Goal: Task Accomplishment & Management: Use online tool/utility

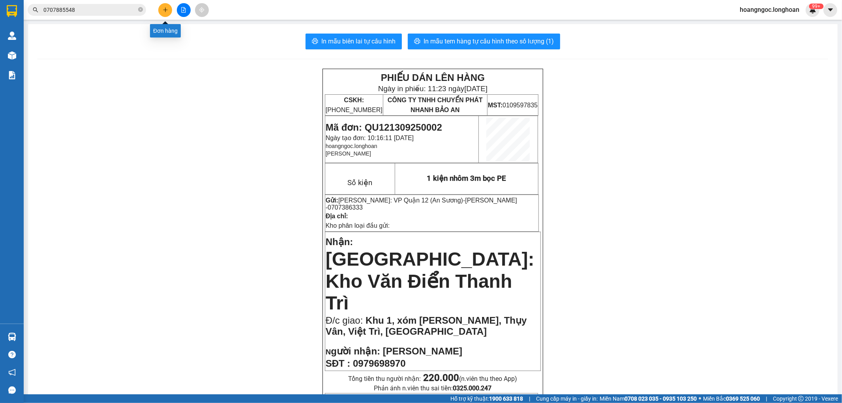
click at [163, 10] on icon "plus" at bounding box center [166, 10] width 6 height 6
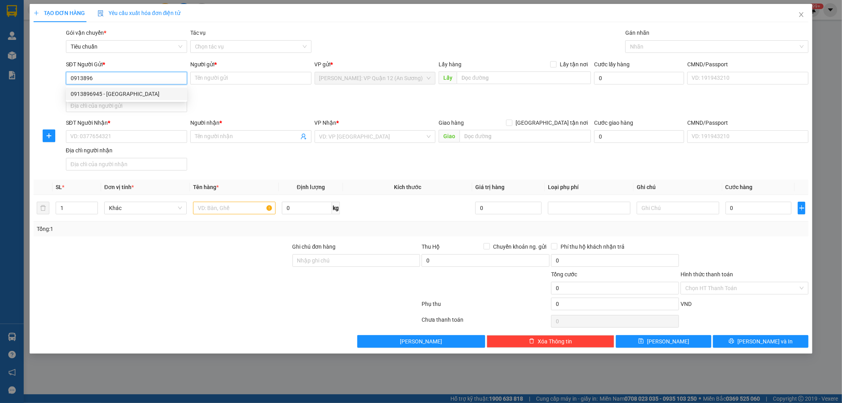
click at [121, 94] on div "0913896945 - [GEOGRAPHIC_DATA]" at bounding box center [127, 94] width 112 height 9
type input "0913896945"
type input "[PERSON_NAME]"
type input "0913896945"
click at [113, 139] on input "SĐT Người Nhận *" at bounding box center [126, 136] width 121 height 13
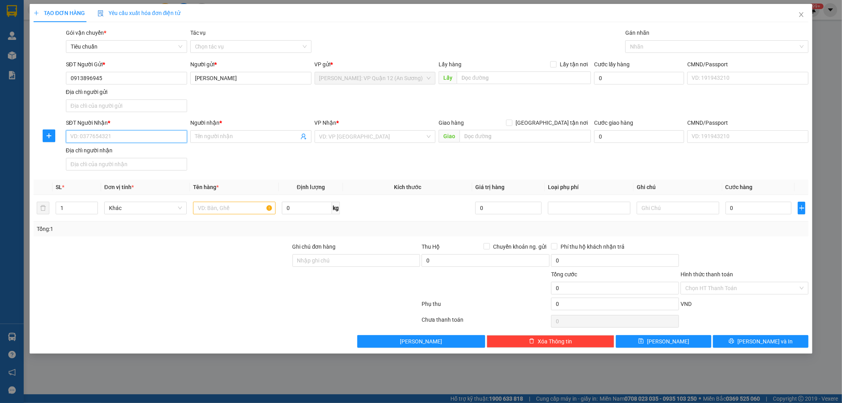
paste input "0987019997"
type input "0987019997"
click at [227, 141] on input "Người nhận *" at bounding box center [247, 136] width 104 height 9
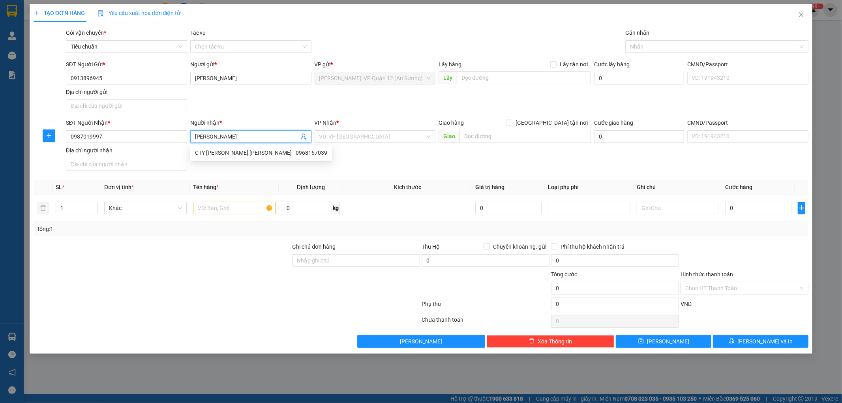
type input "[PERSON_NAME]"
click at [356, 138] on input "search" at bounding box center [372, 137] width 106 height 12
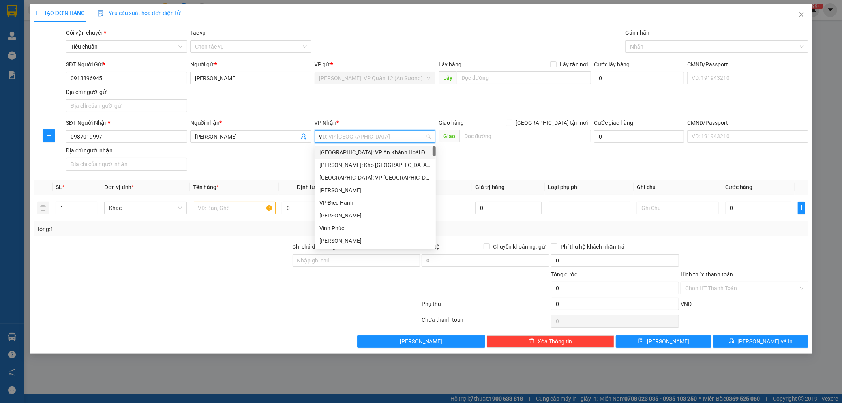
type input "va"
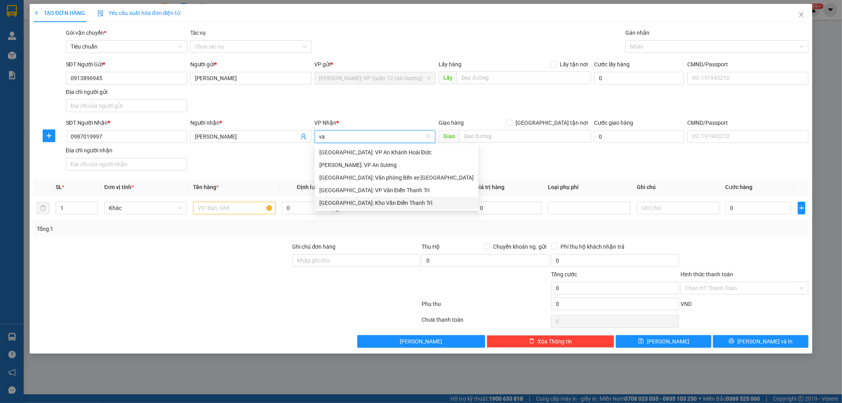
drag, startPoint x: 351, startPoint y: 201, endPoint x: 203, endPoint y: 206, distance: 148.9
click at [351, 201] on div "[GEOGRAPHIC_DATA]: Kho Văn Điển Thanh Trì" at bounding box center [396, 203] width 154 height 9
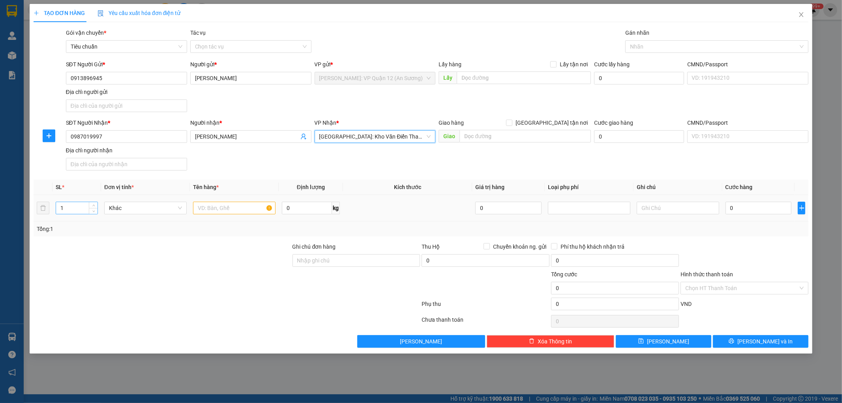
click at [77, 205] on input "1" at bounding box center [76, 208] width 41 height 12
type input "2"
click at [97, 204] on span "Increase Value" at bounding box center [93, 205] width 9 height 7
click at [252, 209] on input "text" at bounding box center [234, 208] width 83 height 13
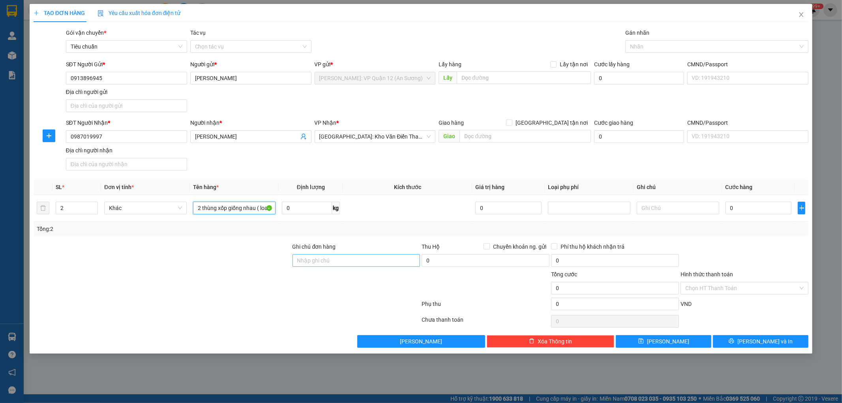
type input "2 thùng xốp giống nhau ( loa )"
click at [345, 263] on input "Ghi chú đơn hàng" at bounding box center [357, 260] width 128 height 13
type input "nhận theo kiện - hư hỏng ko chịu trách nhiệm"
click at [646, 43] on div at bounding box center [712, 46] width 171 height 9
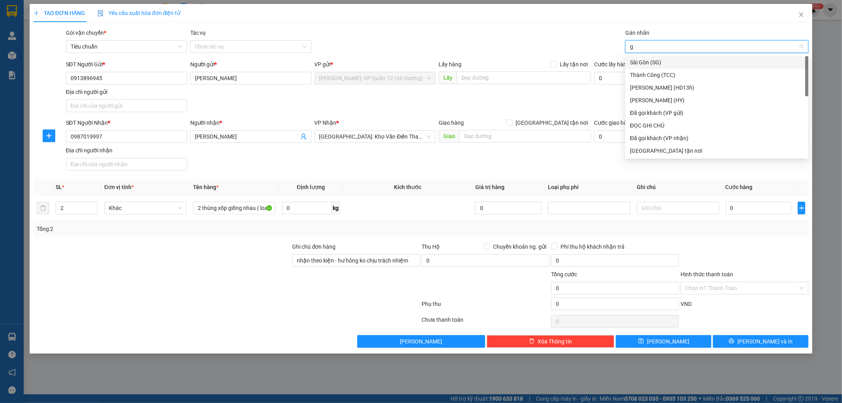
type input "gt"
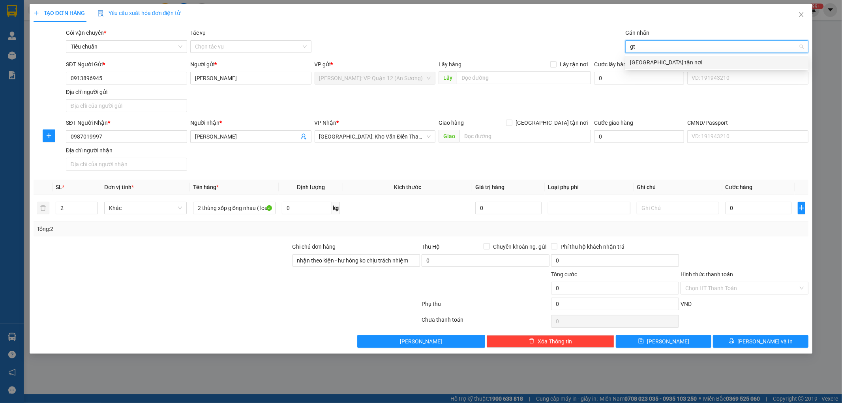
click at [652, 58] on div "[GEOGRAPHIC_DATA] tận nơi" at bounding box center [717, 62] width 174 height 9
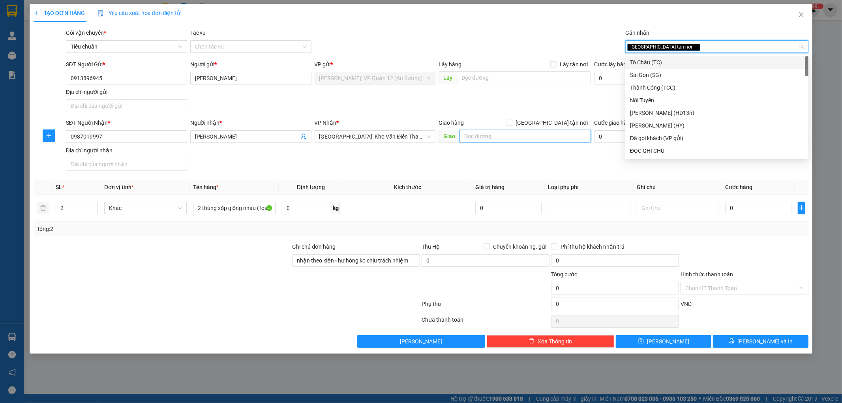
click at [505, 133] on input "text" at bounding box center [525, 136] width 131 height 13
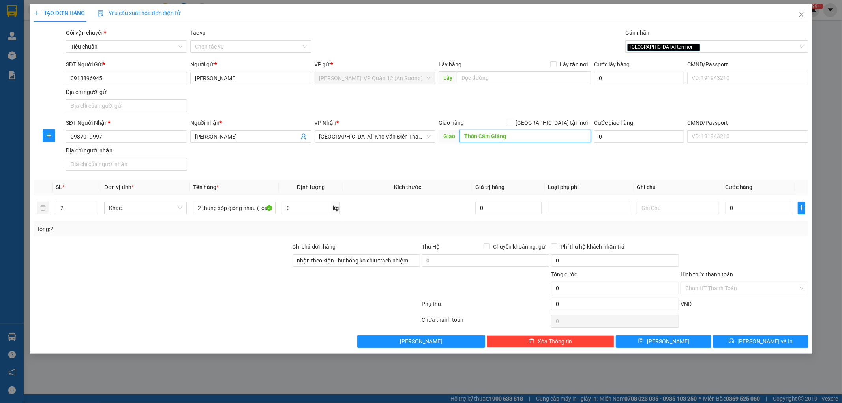
click at [530, 141] on input "Thôn Cẩm Giàng" at bounding box center [525, 136] width 131 height 13
drag, startPoint x: 479, startPoint y: 136, endPoint x: 544, endPoint y: 136, distance: 65.1
click at [544, 136] on input "Thôn Cẩm Giàng" at bounding box center [525, 136] width 131 height 13
type input "[PERSON_NAME], [PERSON_NAME], [PERSON_NAME], [GEOGRAPHIC_DATA]"
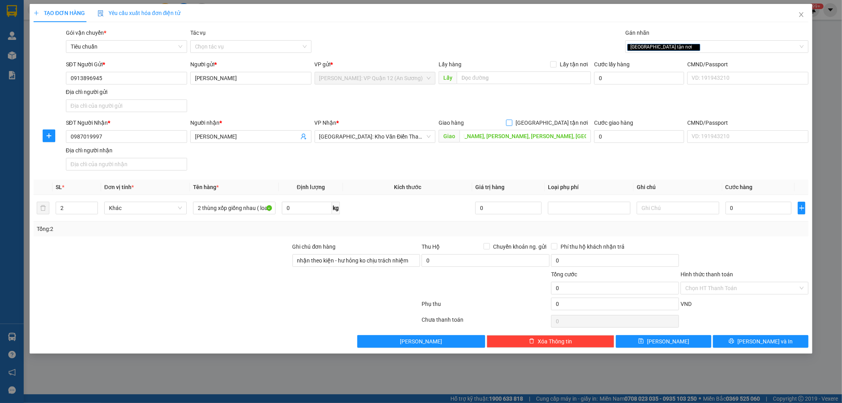
click at [512, 124] on input "[GEOGRAPHIC_DATA] tận nơi" at bounding box center [509, 123] width 6 height 6
checkbox input "true"
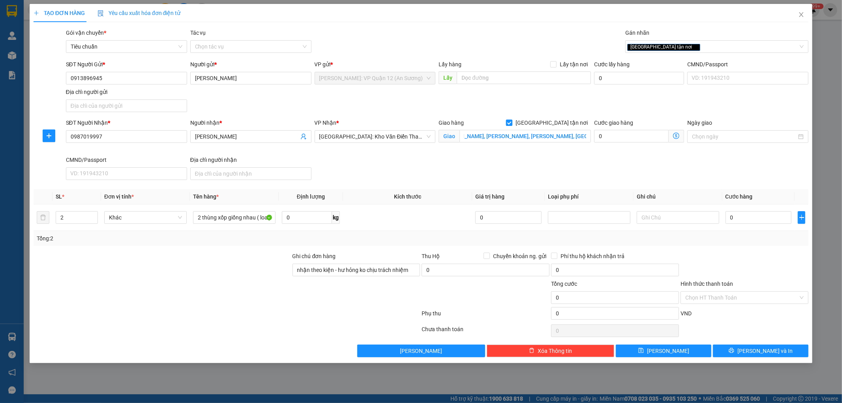
scroll to position [0, 0]
click at [771, 218] on input "0" at bounding box center [759, 217] width 66 height 13
type input "5"
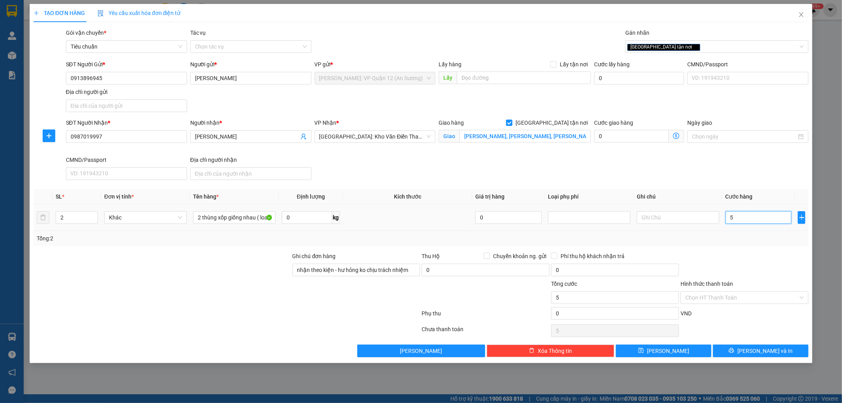
type input "50"
type input "500"
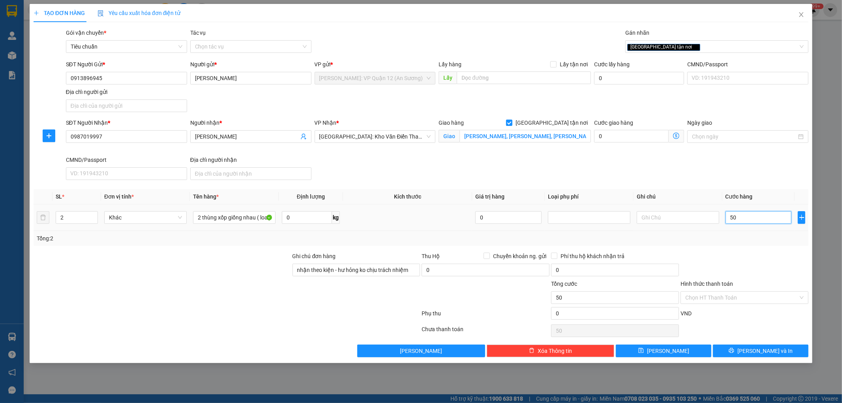
type input "500"
type input "5.000"
type input "50.000"
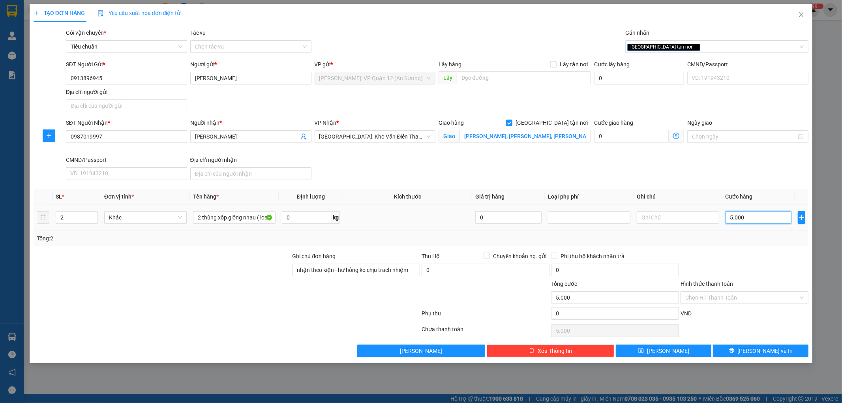
type input "50.000"
type input "500.000"
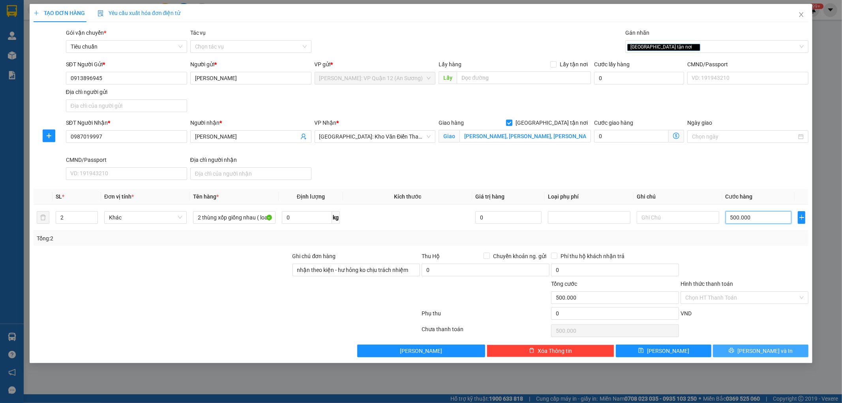
type input "500.000"
click at [762, 348] on span "[PERSON_NAME] và In" at bounding box center [764, 351] width 55 height 9
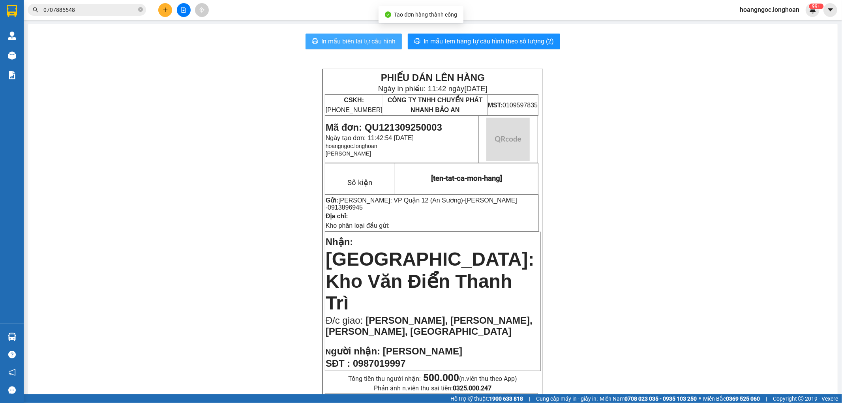
click at [336, 36] on button "In mẫu biên lai tự cấu hình" at bounding box center [354, 42] width 96 height 16
click at [357, 38] on span "In mẫu biên lai tự cấu hình" at bounding box center [358, 41] width 74 height 10
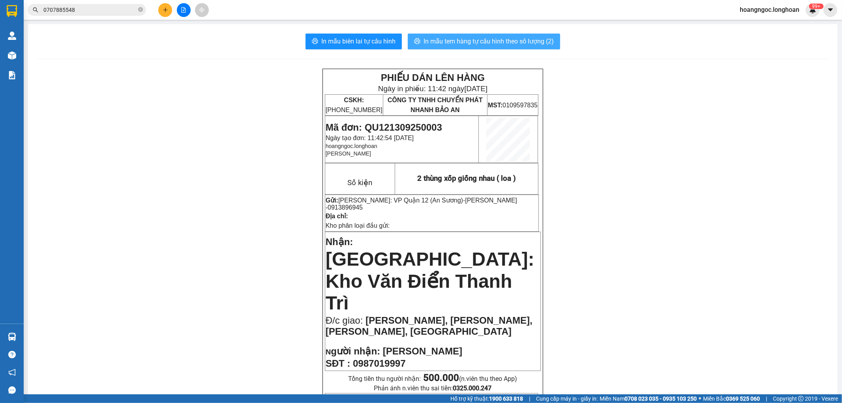
click at [460, 43] on span "In mẫu tem hàng tự cấu hình theo số lượng (2)" at bounding box center [489, 41] width 130 height 10
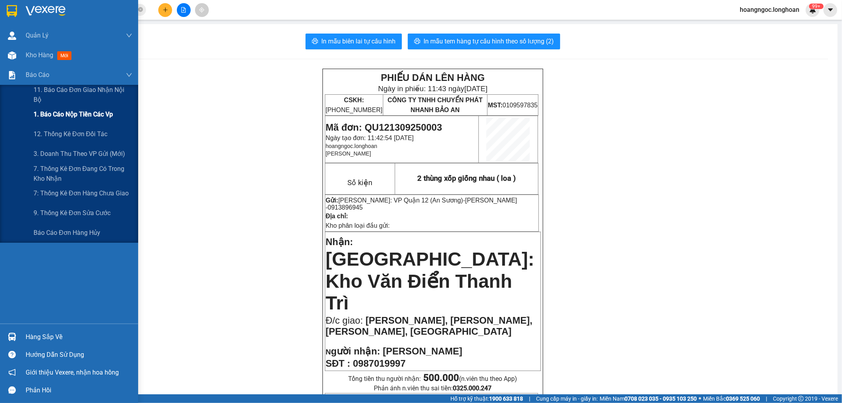
click at [77, 117] on span "1. Báo cáo nộp tiền các vp" at bounding box center [73, 114] width 79 height 10
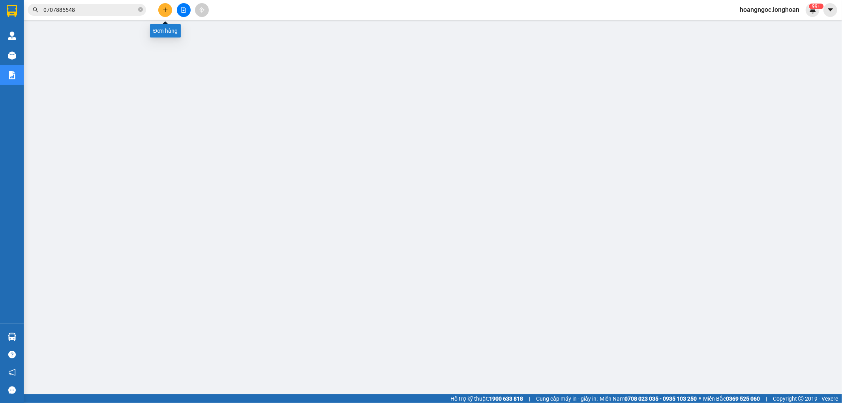
click at [163, 6] on button at bounding box center [165, 10] width 14 height 14
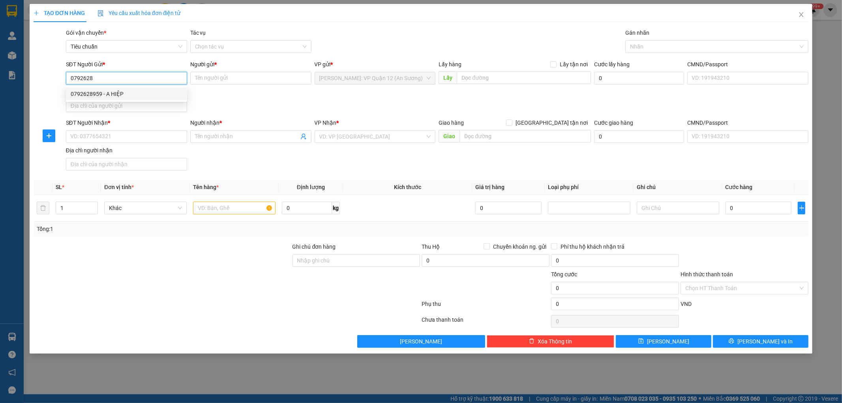
click at [140, 94] on div "0792628959 - A HIỆP" at bounding box center [127, 94] width 112 height 9
type input "0792628959"
type input "A HIỆP"
checkbox input "true"
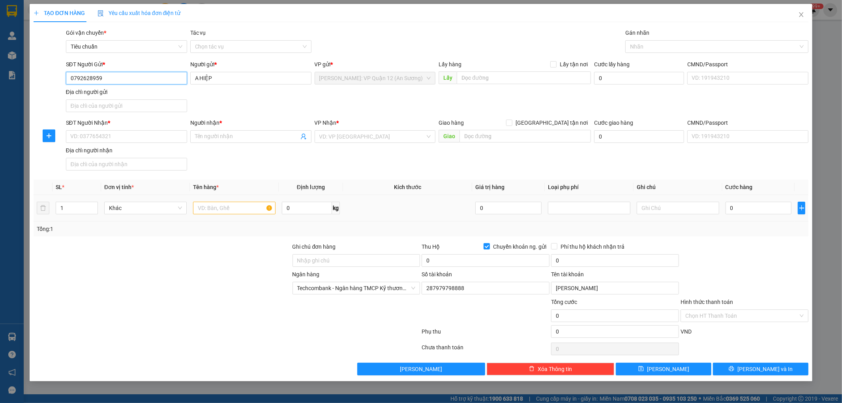
type input "0792628959"
click at [214, 207] on input "text" at bounding box center [234, 208] width 83 height 13
type input "1 kiện nhôm 3m"
click at [364, 137] on input "search" at bounding box center [372, 137] width 106 height 12
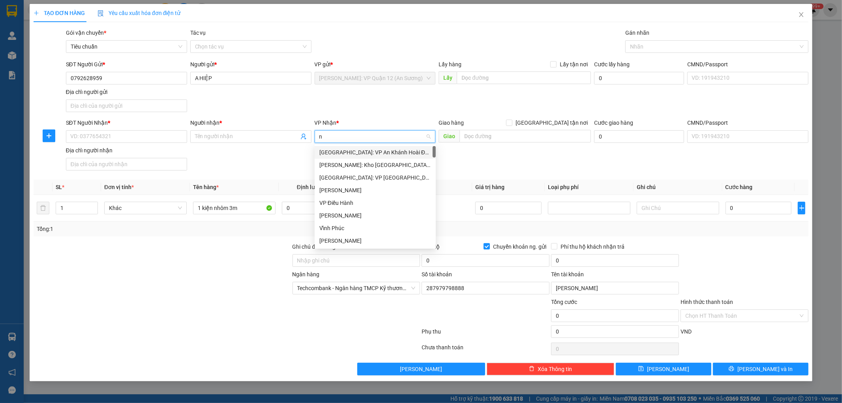
type input "nt"
click at [366, 175] on div "[GEOGRAPHIC_DATA]: Kho Bến Xe Phía Nam" at bounding box center [391, 177] width 144 height 9
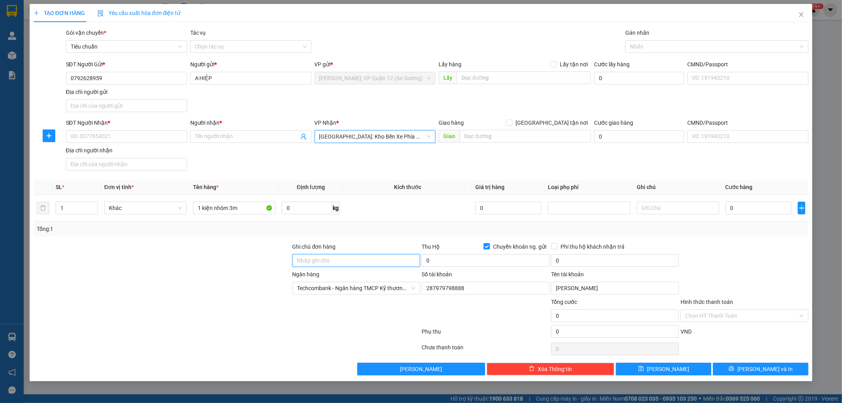
click at [348, 261] on input "Ghi chú đơn hàng" at bounding box center [357, 260] width 128 height 13
type input "nhận theo kiện - hư hỏng ko chịu trách nhiệm"
click at [153, 138] on input "SĐT Người Nhận *" at bounding box center [126, 136] width 121 height 13
type input "0787505579"
click at [221, 140] on input "Người nhận *" at bounding box center [247, 136] width 104 height 9
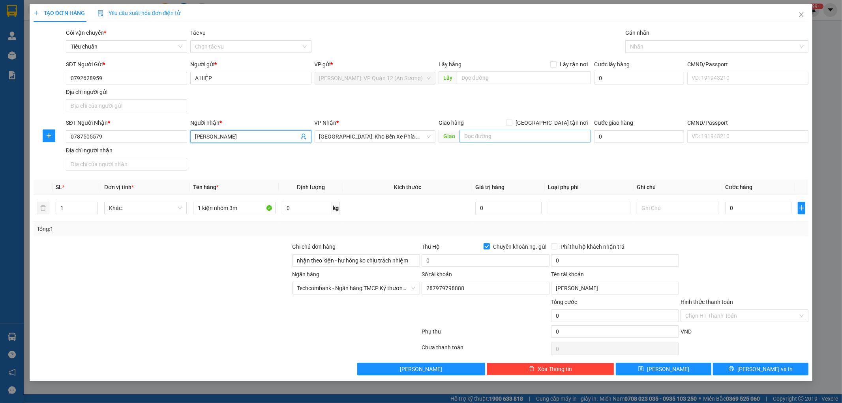
type input "[PERSON_NAME]"
click at [494, 136] on input "text" at bounding box center [525, 136] width 131 height 13
click at [512, 122] on input "[GEOGRAPHIC_DATA] tận nơi" at bounding box center [509, 123] width 6 height 6
checkbox input "true"
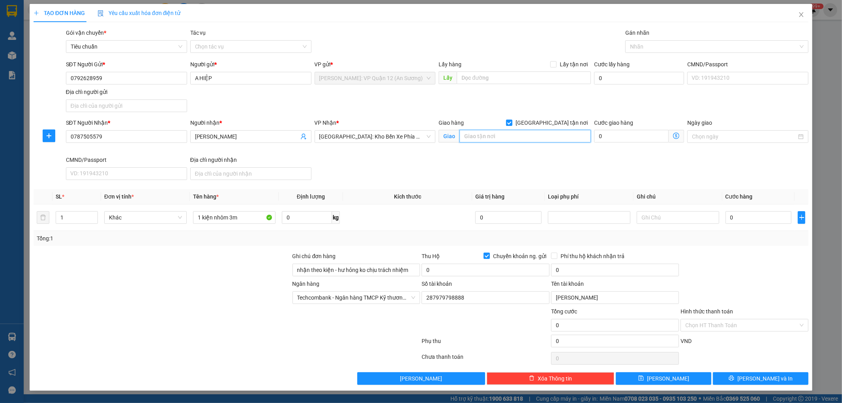
click at [524, 143] on input "text" at bounding box center [525, 136] width 131 height 13
click at [670, 44] on div at bounding box center [712, 46] width 171 height 9
type input "326/54A [PERSON_NAME], [GEOGRAPHIC_DATA], [GEOGRAPHIC_DATA]"
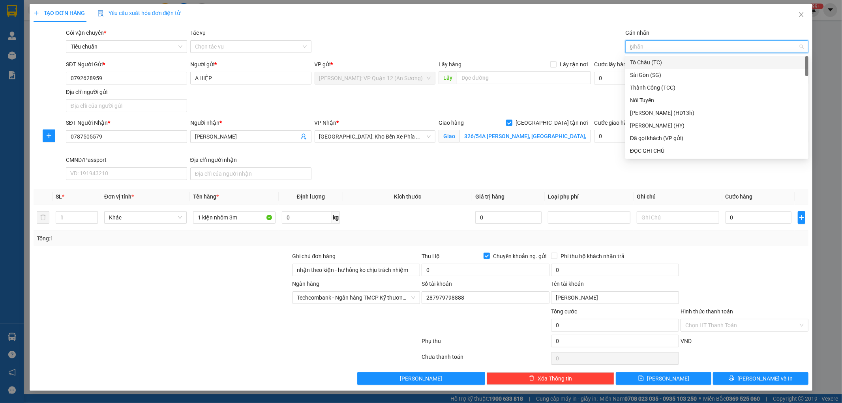
type input "gt"
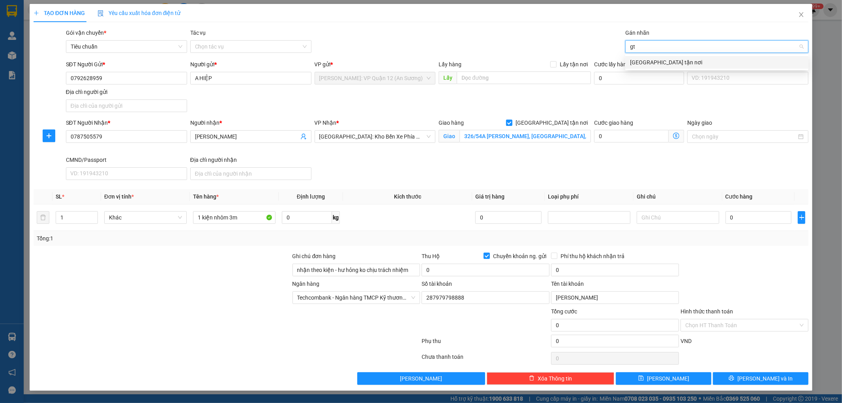
click at [649, 62] on div "[GEOGRAPHIC_DATA] tận nơi" at bounding box center [717, 62] width 174 height 9
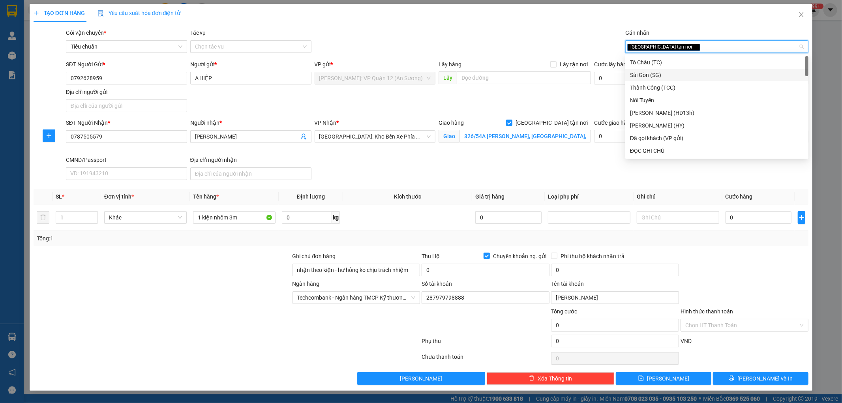
click at [430, 233] on div "Tổng: 1" at bounding box center [421, 238] width 775 height 15
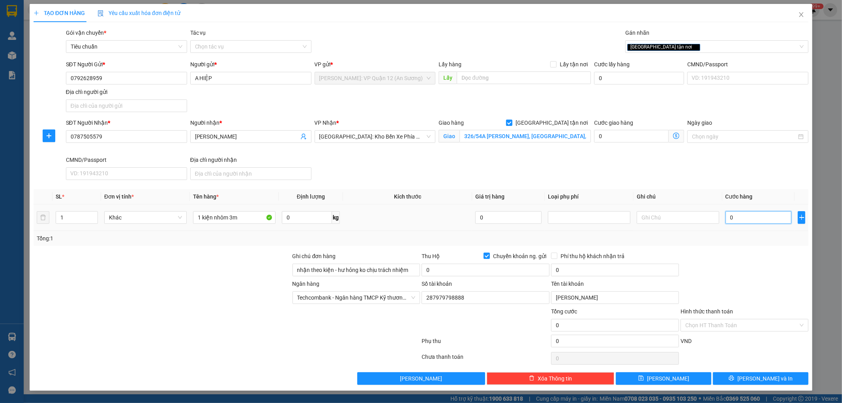
click at [752, 215] on input "0" at bounding box center [759, 217] width 66 height 13
click at [458, 272] on input "0" at bounding box center [486, 270] width 128 height 13
type input "760.000"
click at [580, 267] on input "0" at bounding box center [615, 270] width 128 height 13
type input "5.000"
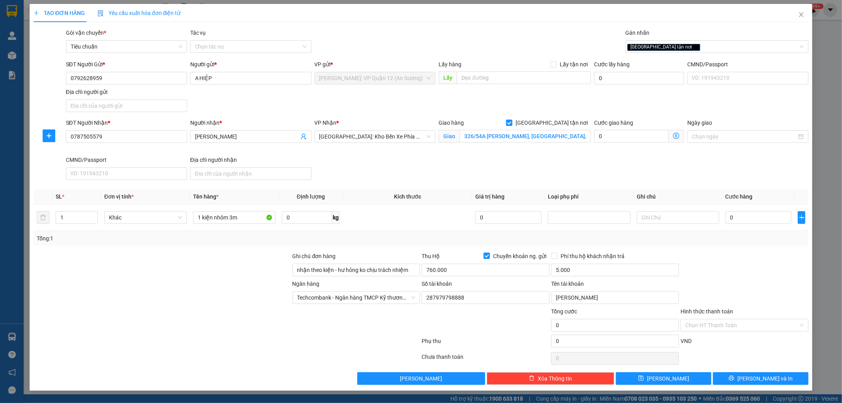
click at [736, 251] on div "Transit Pickup Surcharge Ids Transit Deliver Surcharge Ids Transit Deliver Surc…" at bounding box center [421, 206] width 775 height 357
click at [752, 216] on input "0" at bounding box center [759, 217] width 66 height 13
click at [762, 212] on input "0" at bounding box center [759, 217] width 66 height 13
type input "7"
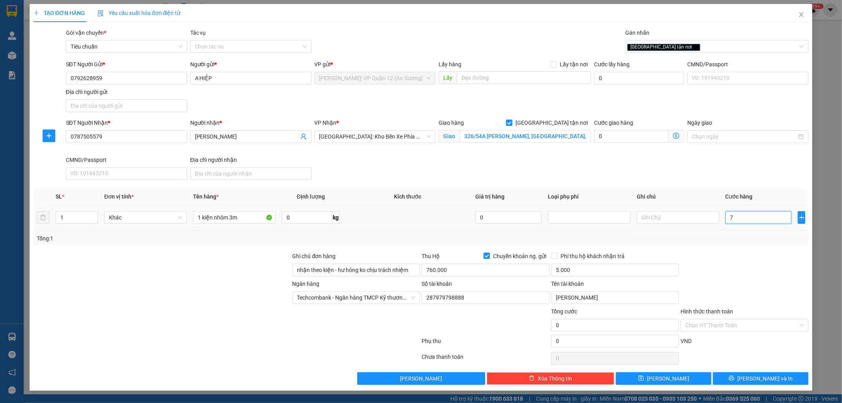
type input "7"
type input "75"
type input "750"
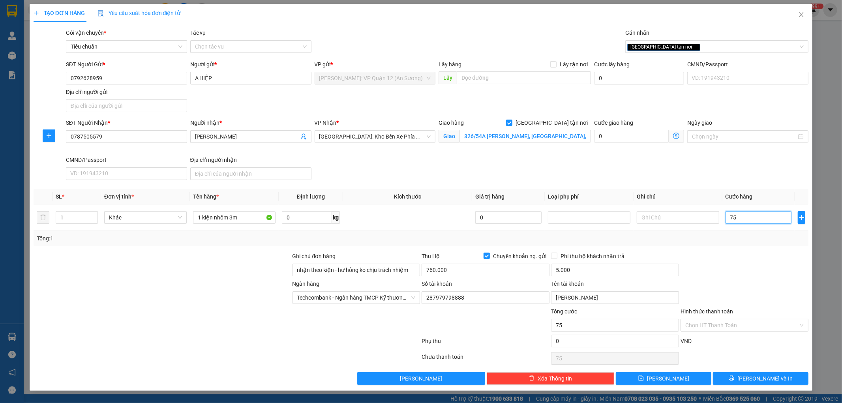
type input "750"
type input "7.500"
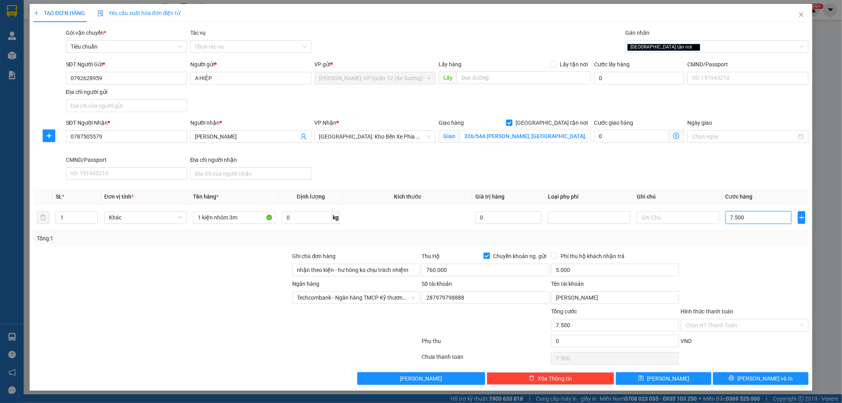
type input "75.000"
click at [475, 264] on input "760.000" at bounding box center [486, 270] width 128 height 13
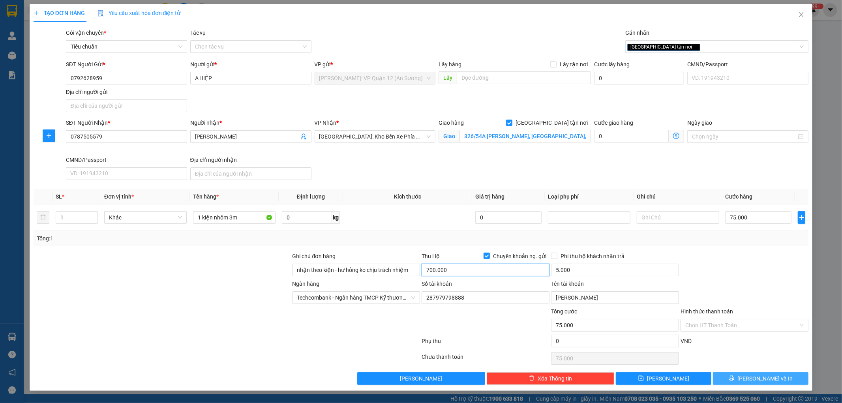
type input "700.000"
click at [781, 374] on button "[PERSON_NAME] và In" at bounding box center [761, 378] width 96 height 13
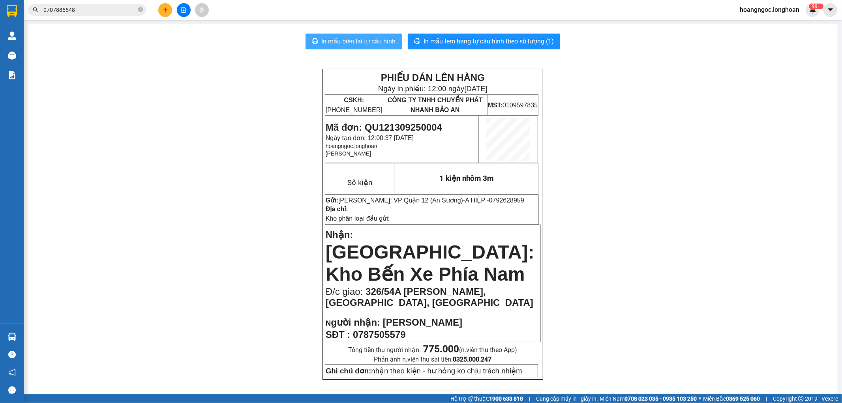
click at [366, 42] on span "In mẫu biên lai tự cấu hình" at bounding box center [358, 41] width 74 height 10
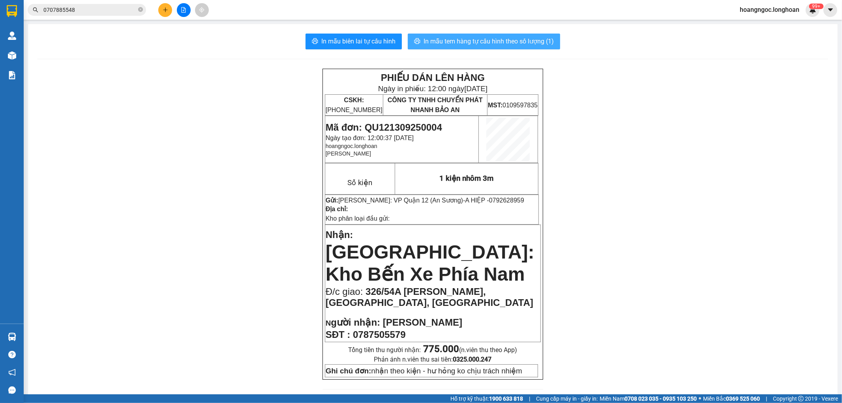
click at [497, 40] on span "In mẫu tem hàng tự cấu hình theo số lượng (1)" at bounding box center [489, 41] width 130 height 10
click at [395, 126] on span "Mã đơn: QU121309250004" at bounding box center [384, 127] width 116 height 11
copy span "QU121309250004"
click at [101, 14] on input "0707885548" at bounding box center [89, 10] width 93 height 9
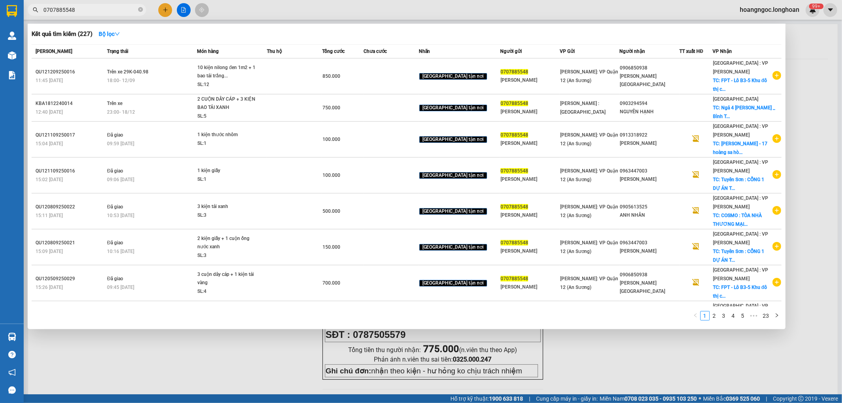
click at [101, 13] on input "0707885548" at bounding box center [89, 10] width 93 height 9
paste input "QU121309250004"
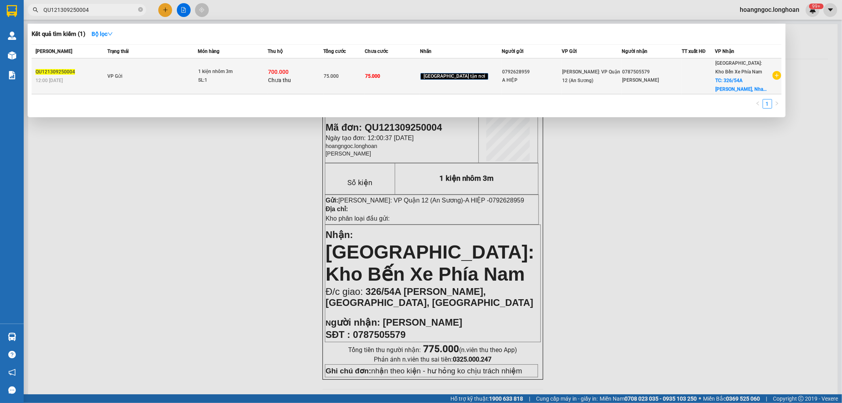
type input "QU121309250004"
click at [291, 77] on span "Chưa thu" at bounding box center [279, 80] width 23 height 6
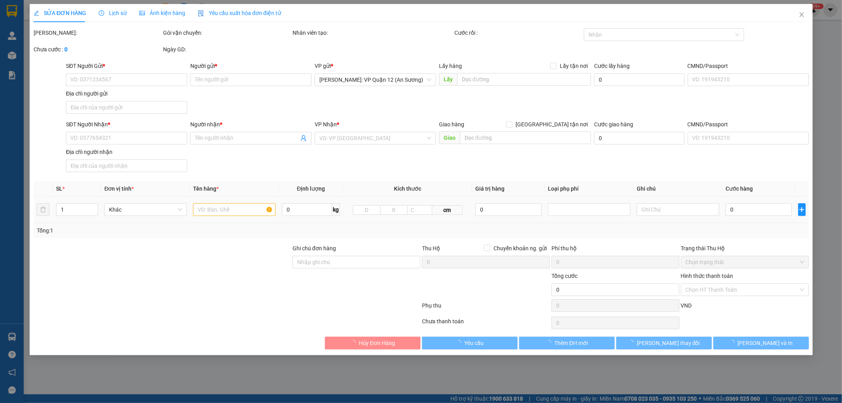
type input "0792628959"
type input "A HIỆP"
type input "0787505579"
type input "[PERSON_NAME]"
checkbox input "true"
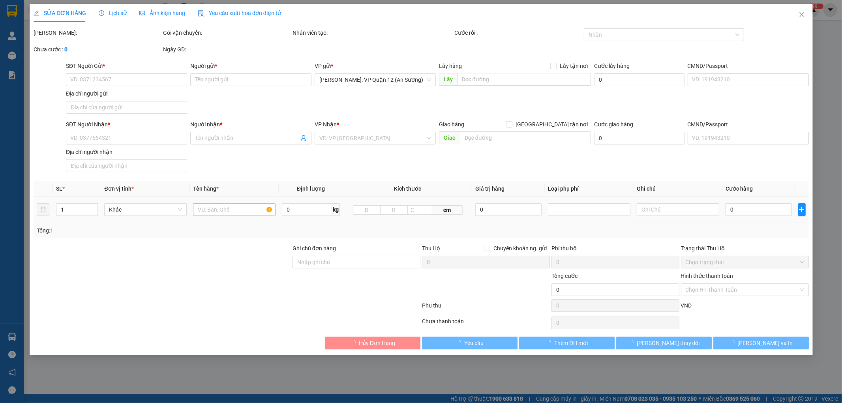
type input "326/54A [PERSON_NAME], [GEOGRAPHIC_DATA], [GEOGRAPHIC_DATA]"
type input "nhận theo kiện - hư hỏng ko chịu trách nhiệm"
type input "75.000"
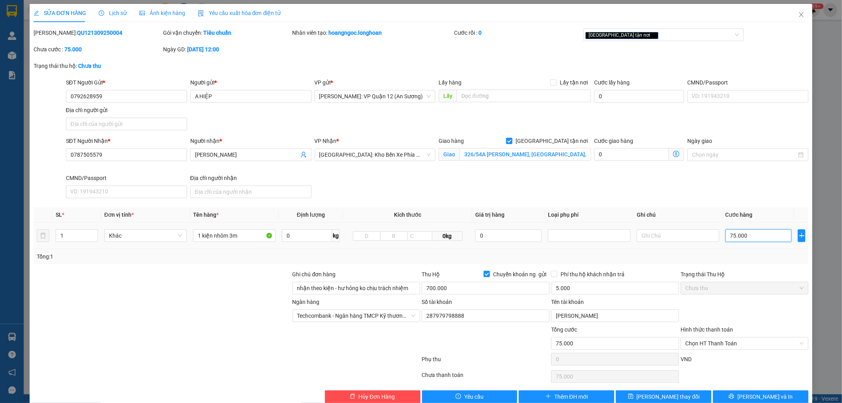
click at [751, 233] on input "75.000" at bounding box center [759, 235] width 66 height 13
type input "1"
type input "13"
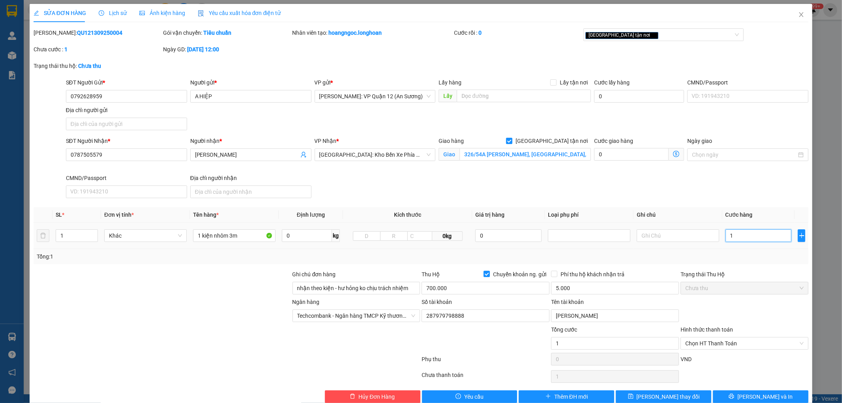
type input "13"
type input "135"
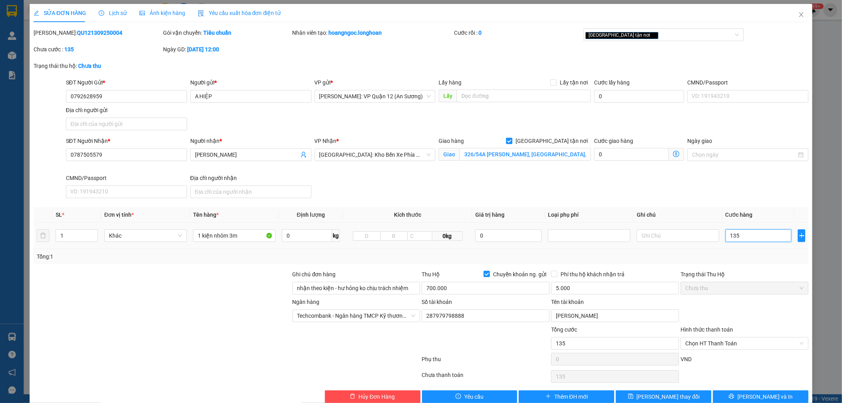
type input "1.350"
type input "13.500"
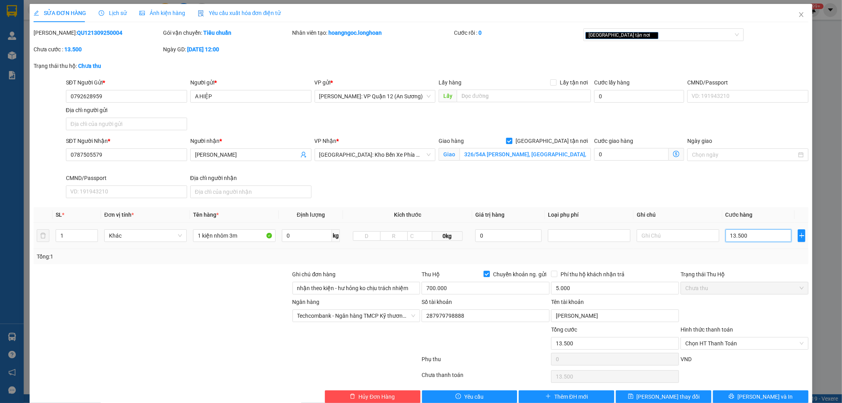
type input "135.000"
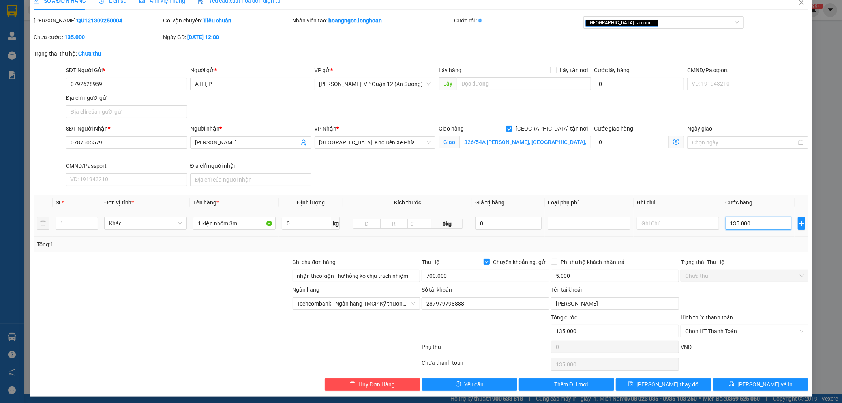
scroll to position [16, 0]
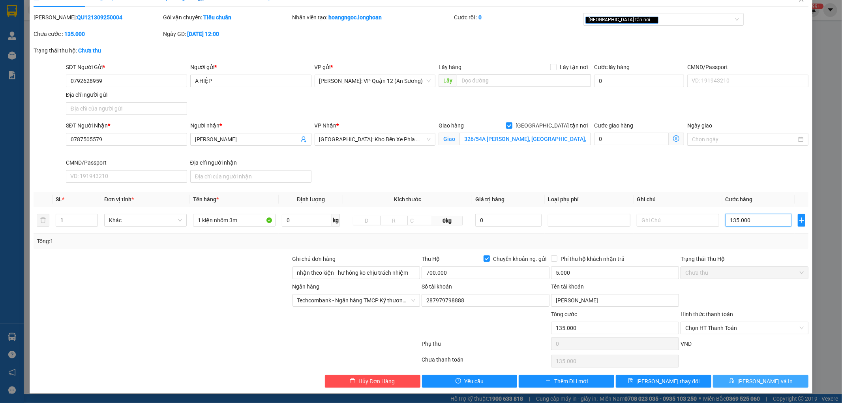
type input "135.000"
click at [753, 378] on span "[PERSON_NAME] và In" at bounding box center [764, 381] width 55 height 9
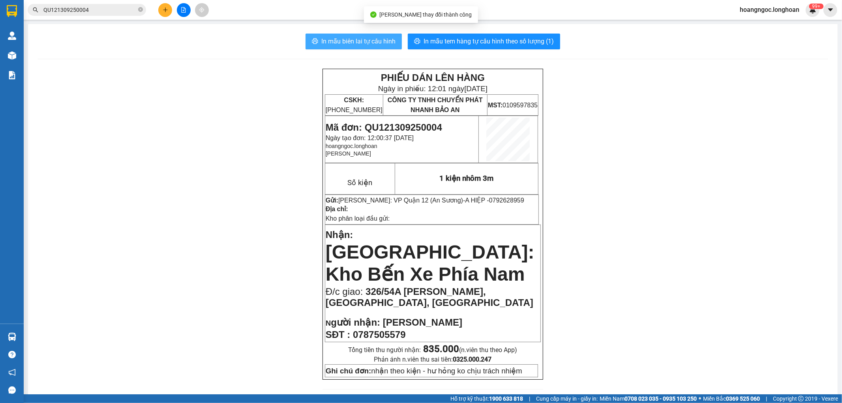
click at [330, 41] on span "In mẫu biên lai tự cấu hình" at bounding box center [358, 41] width 74 height 10
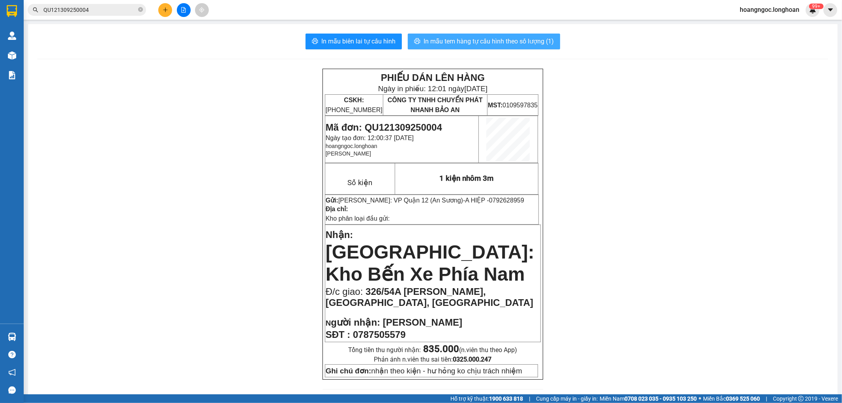
click at [499, 43] on span "In mẫu tem hàng tự cấu hình theo số lượng (1)" at bounding box center [489, 41] width 130 height 10
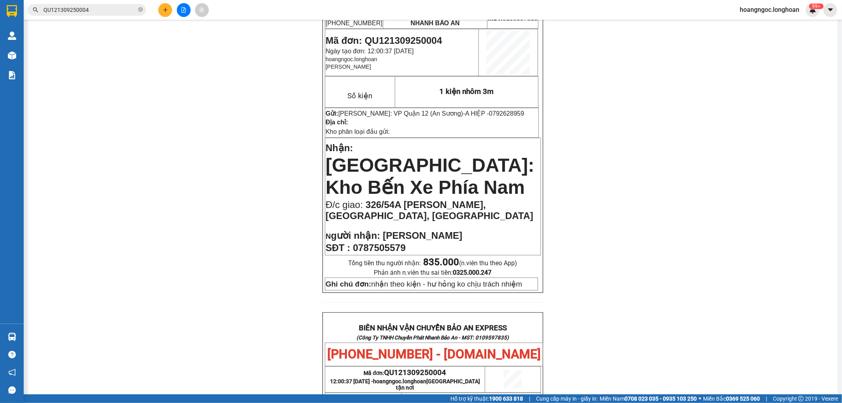
scroll to position [88, 0]
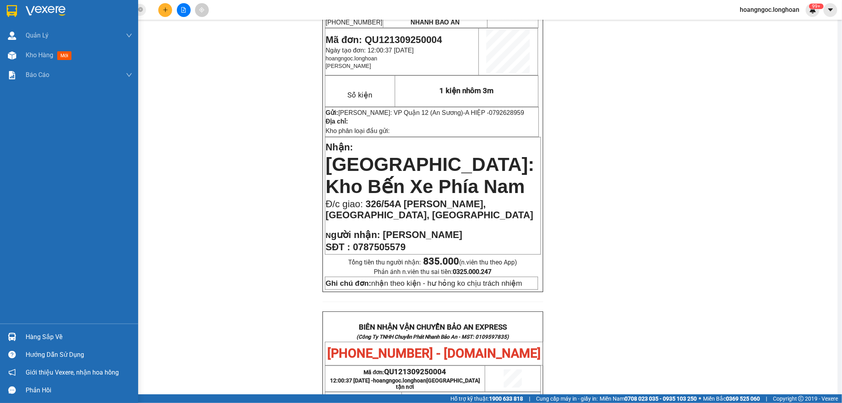
drag, startPoint x: 14, startPoint y: 55, endPoint x: 109, endPoint y: 105, distance: 107.6
click at [15, 55] on img at bounding box center [12, 55] width 8 height 8
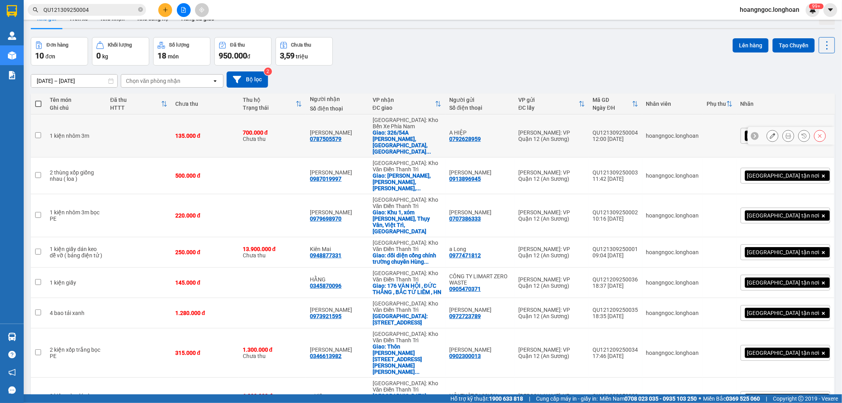
scroll to position [3, 0]
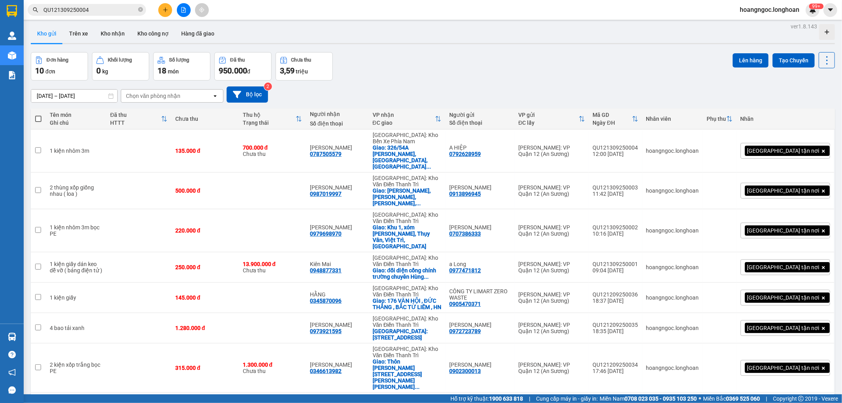
click at [165, 7] on icon "plus" at bounding box center [166, 10] width 6 height 6
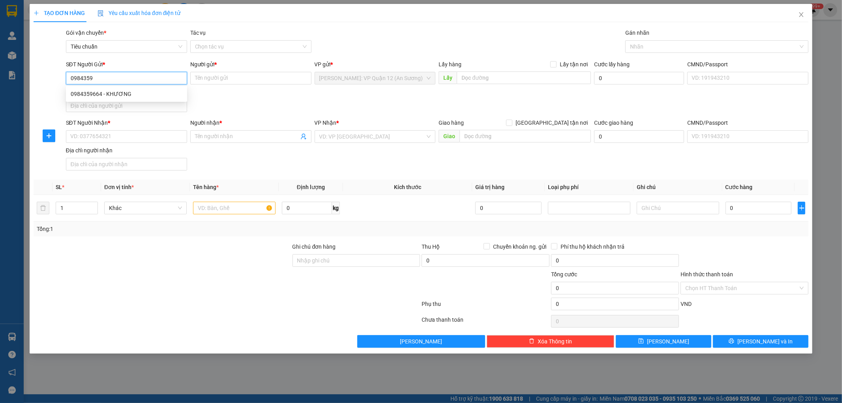
click at [143, 90] on div "0984359664 - KHƯƠNG" at bounding box center [127, 94] width 112 height 9
type input "0984359664"
type input "KHƯƠNG"
type input "0984359664"
click at [141, 141] on input "SĐT Người Nhận *" at bounding box center [126, 136] width 121 height 13
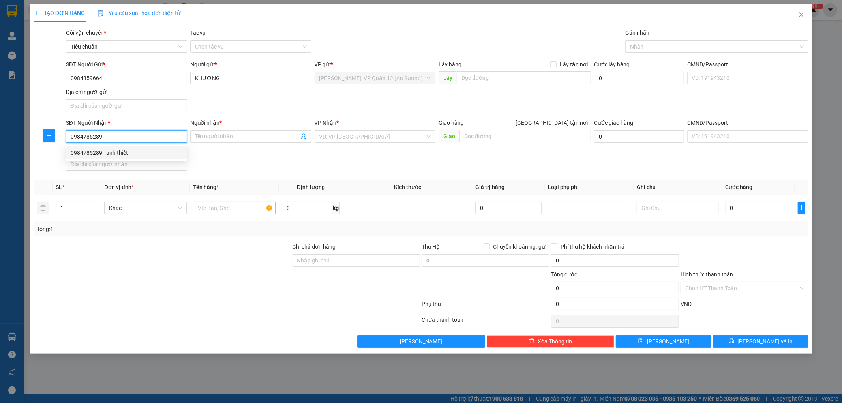
type input "0984785289"
click at [129, 159] on div "0984785289 0984785289 - anh thiết" at bounding box center [126, 153] width 121 height 16
click at [131, 155] on div "Địa chỉ người nhận" at bounding box center [126, 150] width 121 height 9
click at [131, 158] on input "Địa chỉ người nhận" at bounding box center [126, 164] width 121 height 13
click at [138, 132] on input "0984785289" at bounding box center [126, 136] width 121 height 13
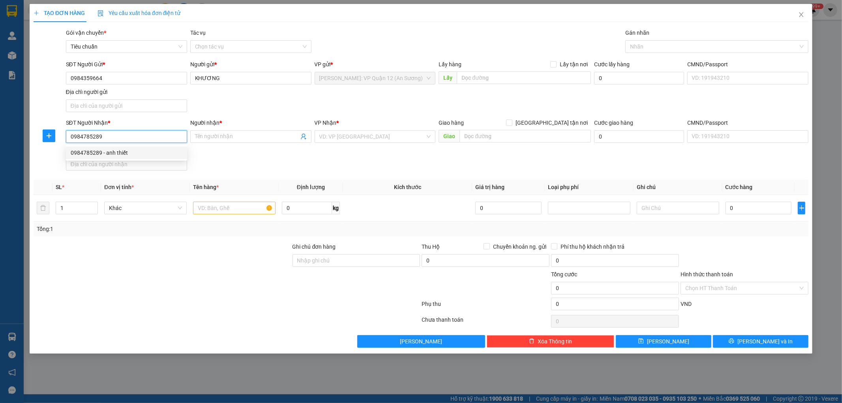
click at [132, 154] on div "0984785289 - anh thiết" at bounding box center [127, 152] width 112 height 9
type input "anh thiết"
checkbox input "true"
type input "Lô số 28, [PERSON_NAME], TT [GEOGRAPHIC_DATA], [GEOGRAPHIC_DATA], [GEOGRAPHIC_D…"
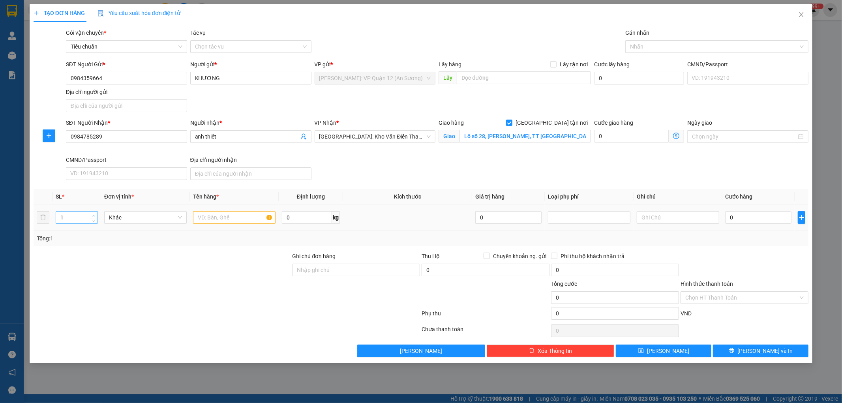
drag, startPoint x: 81, startPoint y: 218, endPoint x: 92, endPoint y: 215, distance: 11.3
click at [81, 218] on input "1" at bounding box center [76, 218] width 41 height 12
click at [93, 215] on icon "up" at bounding box center [93, 215] width 3 height 3
type input "4"
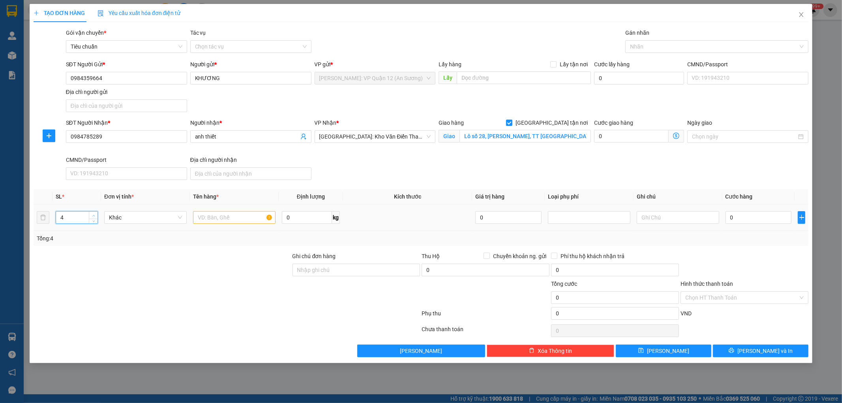
click at [93, 215] on icon "up" at bounding box center [93, 215] width 3 height 3
click at [216, 218] on input "text" at bounding box center [234, 217] width 83 height 13
type input "4 can xanh 30l"
drag, startPoint x: 332, startPoint y: 272, endPoint x: 346, endPoint y: 277, distance: 14.1
click at [332, 272] on input "Ghi chú đơn hàng" at bounding box center [357, 270] width 128 height 13
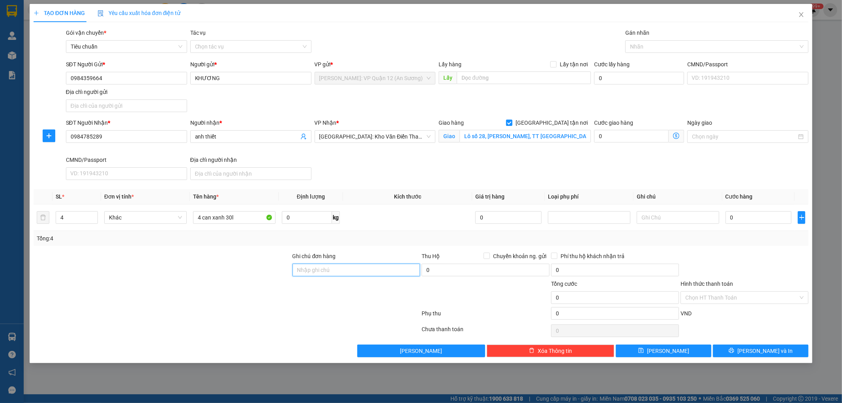
type input "nhận theo kiện - hư hỏng ko chịu trách nhiệm"
click at [546, 140] on input "Lô số 28, [PERSON_NAME], TT [GEOGRAPHIC_DATA], [GEOGRAPHIC_DATA], [GEOGRAPHIC_D…" at bounding box center [525, 136] width 131 height 13
click at [641, 48] on div at bounding box center [712, 46] width 171 height 9
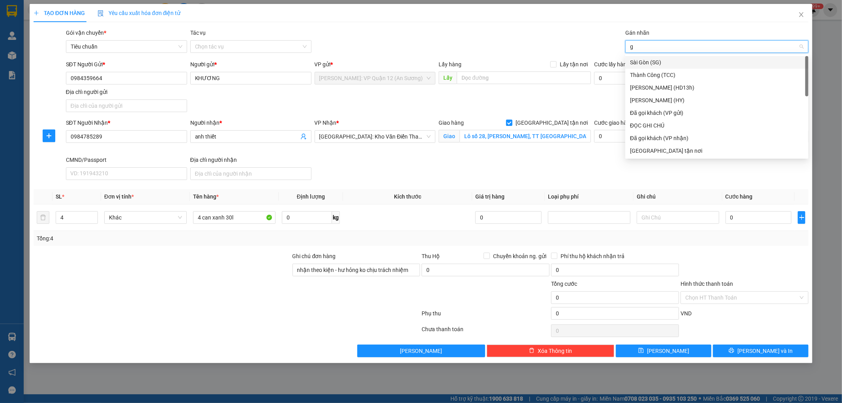
type input "gt"
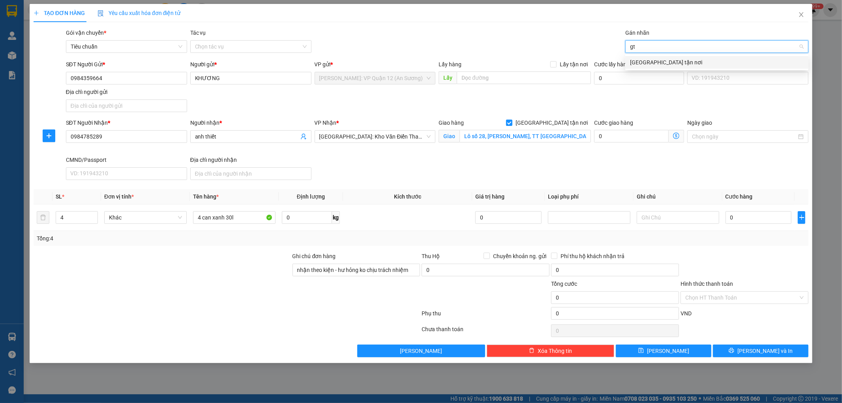
click at [647, 62] on div "[GEOGRAPHIC_DATA] tận nơi" at bounding box center [717, 62] width 174 height 9
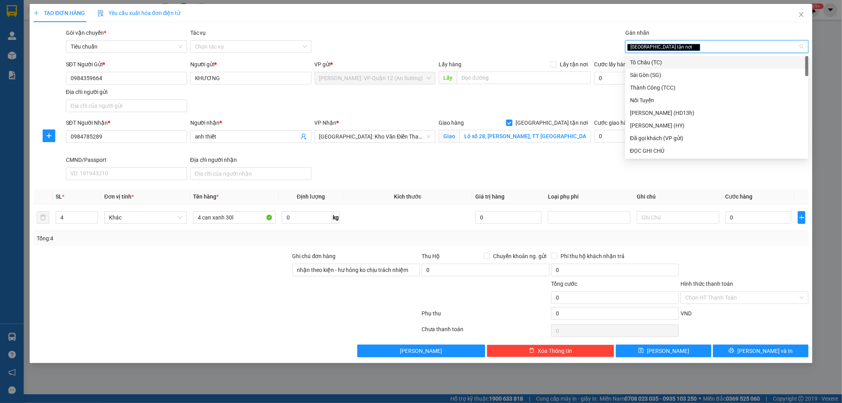
click at [395, 164] on div "SĐT Người Nhận * 0984785289 Người nhận * anh thiết VP Nhận * [GEOGRAPHIC_DATA]:…" at bounding box center [437, 150] width 746 height 65
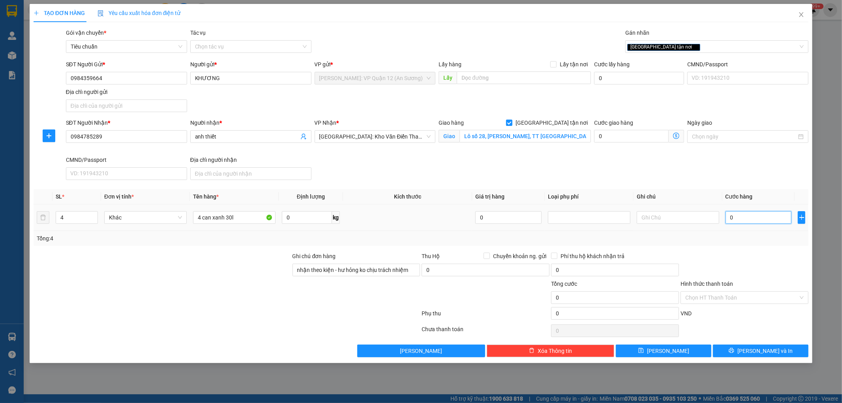
click at [761, 218] on input "0" at bounding box center [759, 217] width 66 height 13
type input "7"
type input "75"
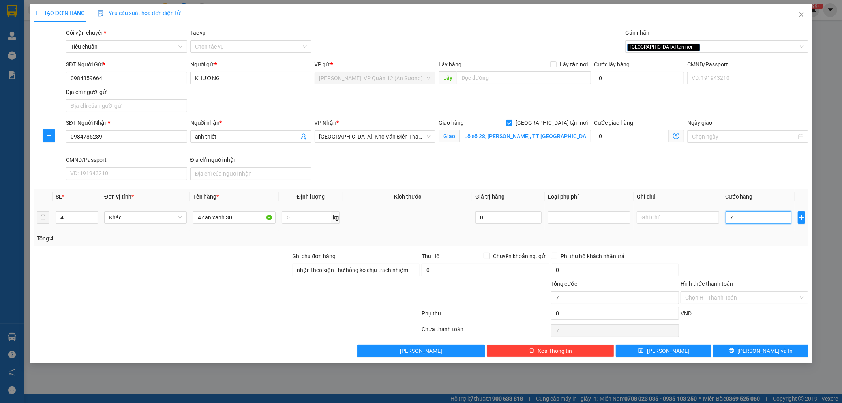
type input "75"
type input "750"
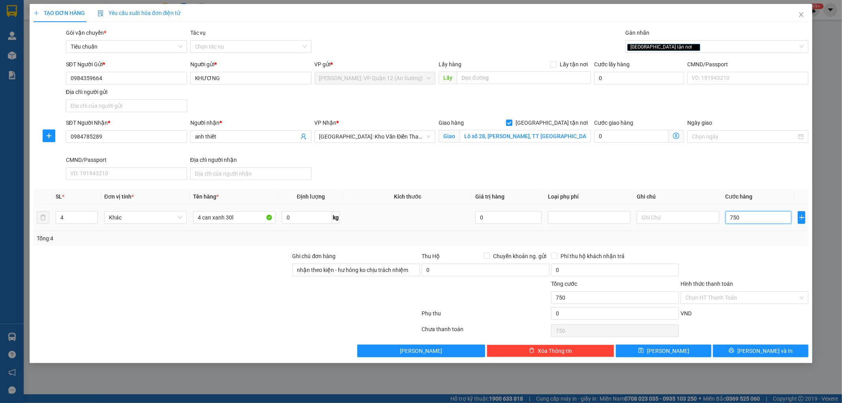
type input "7.500"
type input "75.000"
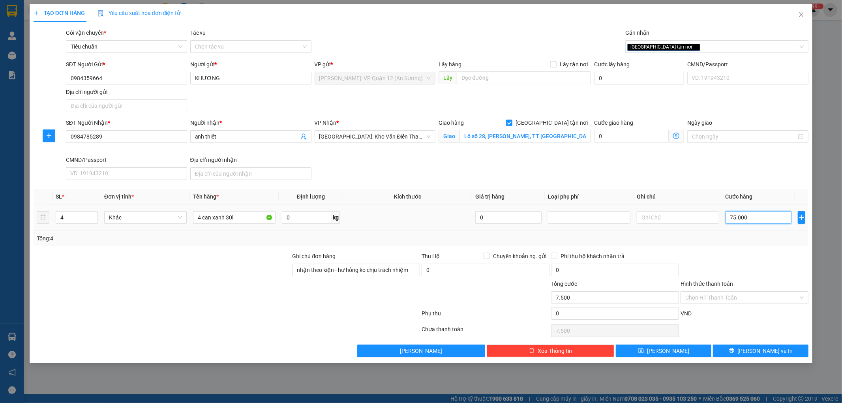
type input "75.000"
type input "750.000"
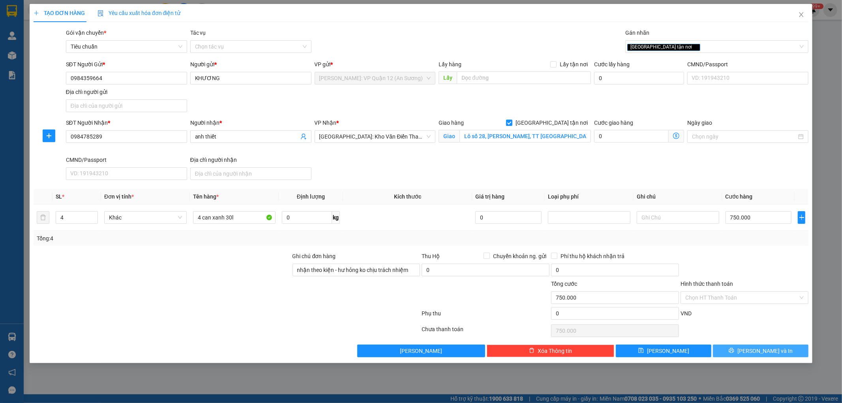
click at [765, 357] on button "[PERSON_NAME] và In" at bounding box center [761, 351] width 96 height 13
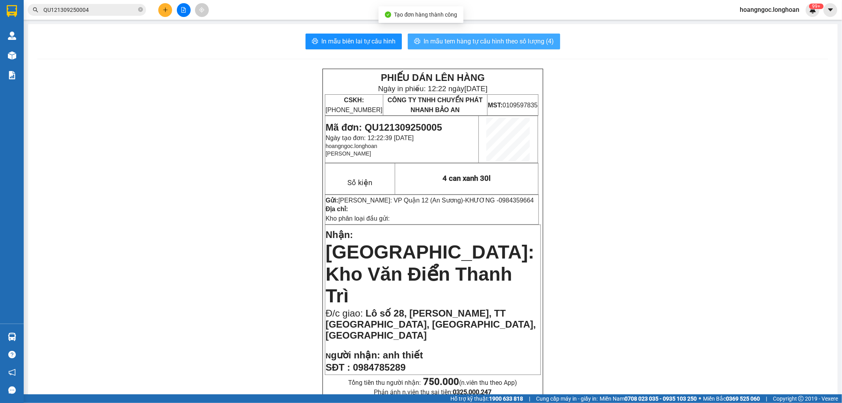
click at [433, 38] on span "In mẫu tem hàng tự cấu hình theo số lượng (4)" at bounding box center [489, 41] width 130 height 10
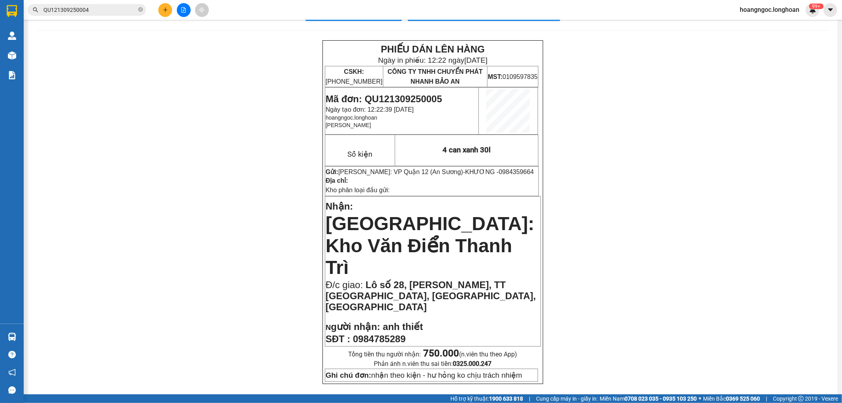
scroll to position [44, 0]
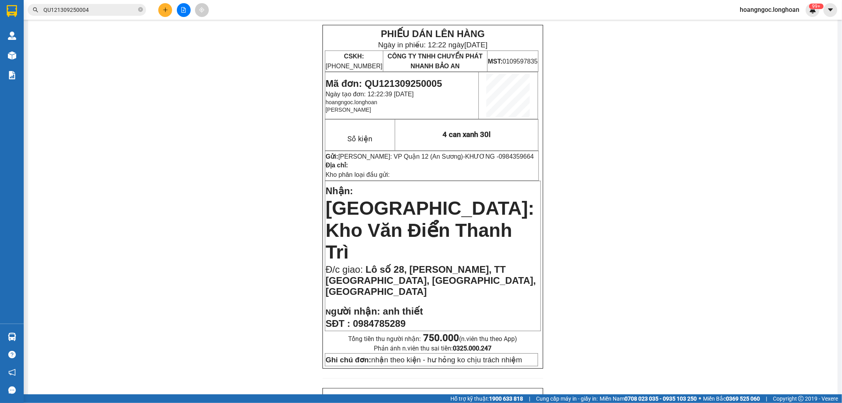
click at [426, 81] on span "Mã đơn: QU121309250005" at bounding box center [384, 83] width 116 height 11
click at [427, 81] on span "Mã đơn: QU121309250005" at bounding box center [384, 83] width 116 height 11
copy span "QU121309250005"
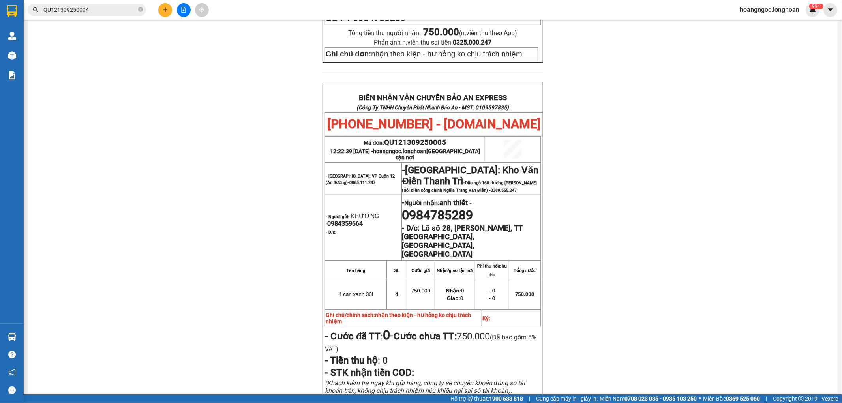
scroll to position [351, 0]
click at [338, 219] on span "0984359664" at bounding box center [345, 223] width 36 height 8
copy span "0984359664"
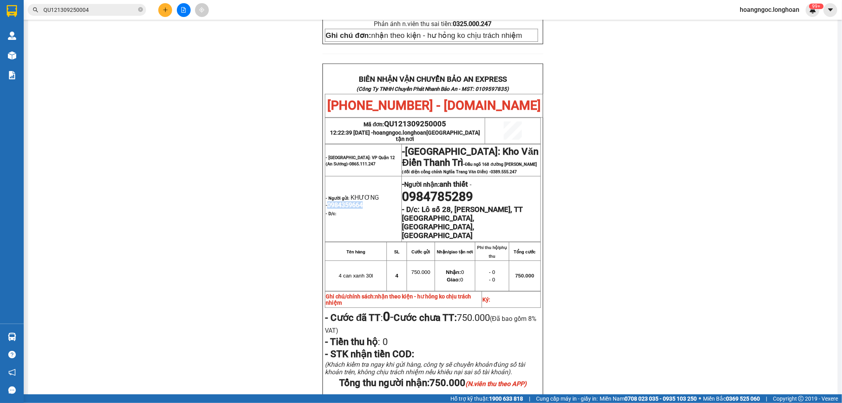
scroll to position [370, 0]
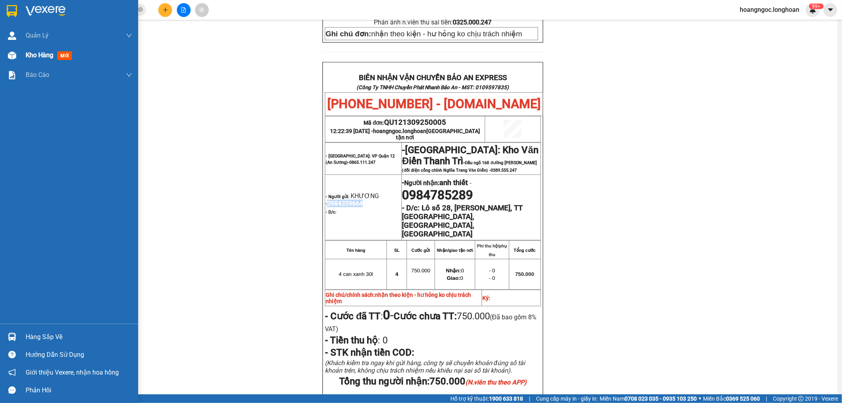
click at [46, 52] on span "Kho hàng" at bounding box center [40, 55] width 28 height 8
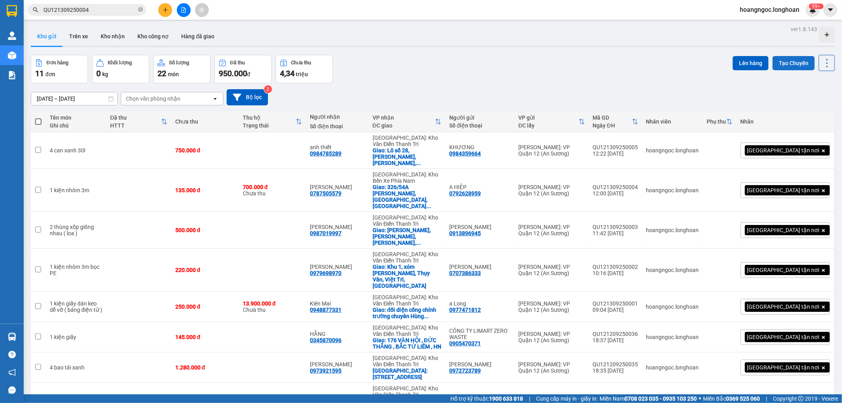
click at [787, 60] on button "Tạo Chuyến" at bounding box center [794, 63] width 42 height 14
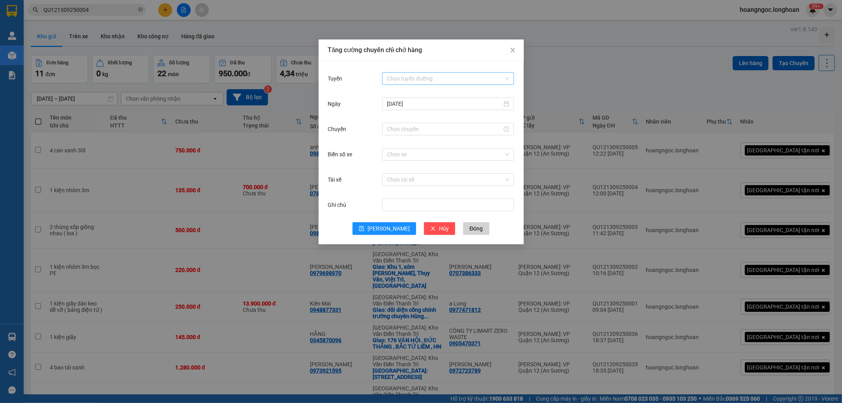
click at [447, 83] on input "Tuyến" at bounding box center [445, 79] width 117 height 12
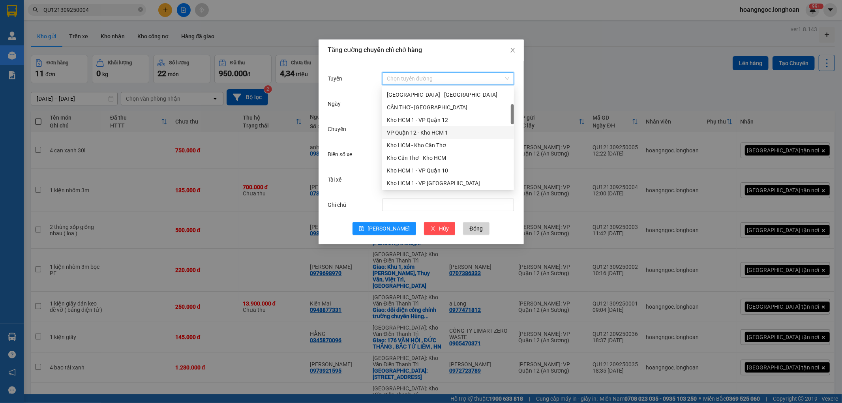
click at [431, 132] on div "VP Quận 12 - Kho HCM 1" at bounding box center [448, 132] width 122 height 9
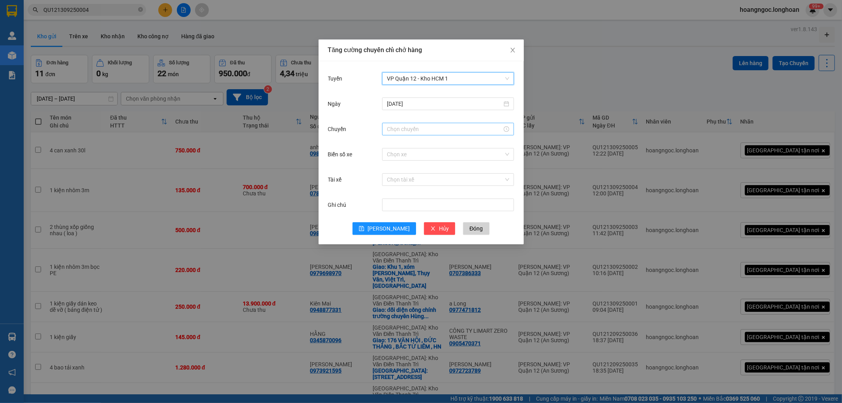
click at [417, 127] on input "Chuyến" at bounding box center [444, 129] width 115 height 9
click at [390, 188] on div "12" at bounding box center [393, 189] width 22 height 11
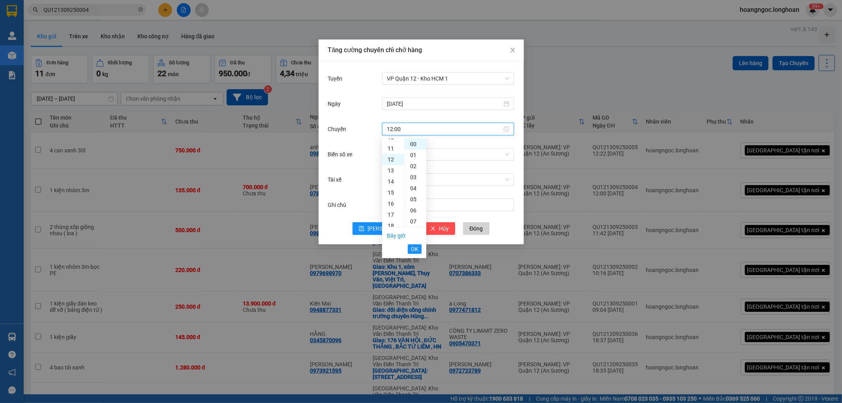
scroll to position [132, 0]
click at [416, 189] on div "40" at bounding box center [416, 191] width 22 height 11
type input "12:40"
click at [412, 247] on span "OK" at bounding box center [415, 249] width 8 height 9
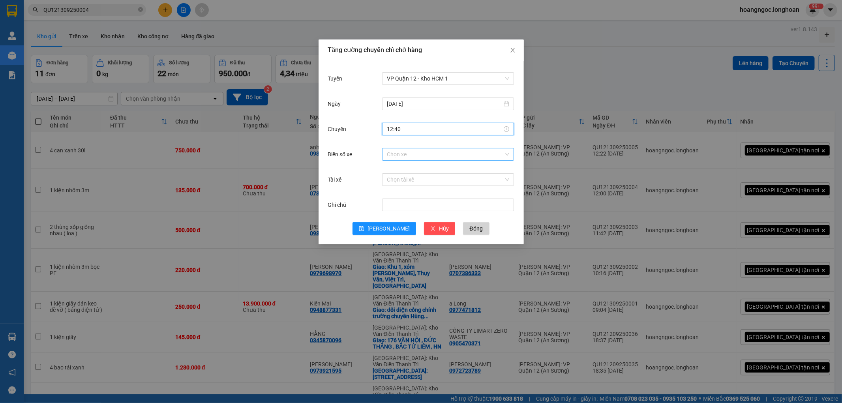
click at [418, 155] on input "Biển số xe" at bounding box center [445, 154] width 117 height 12
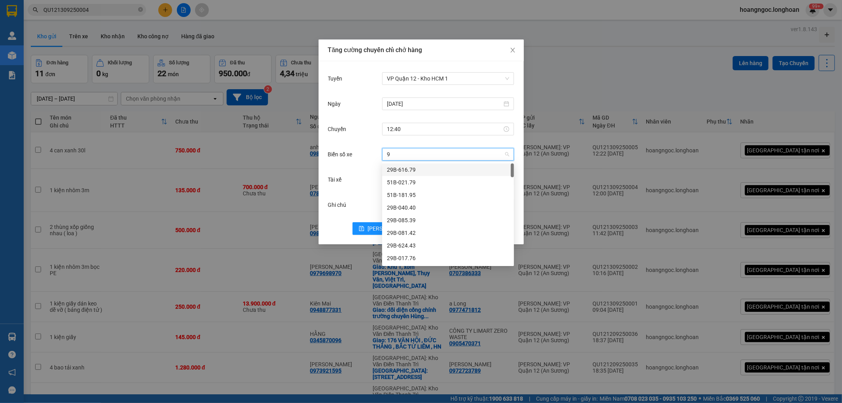
type input "91"
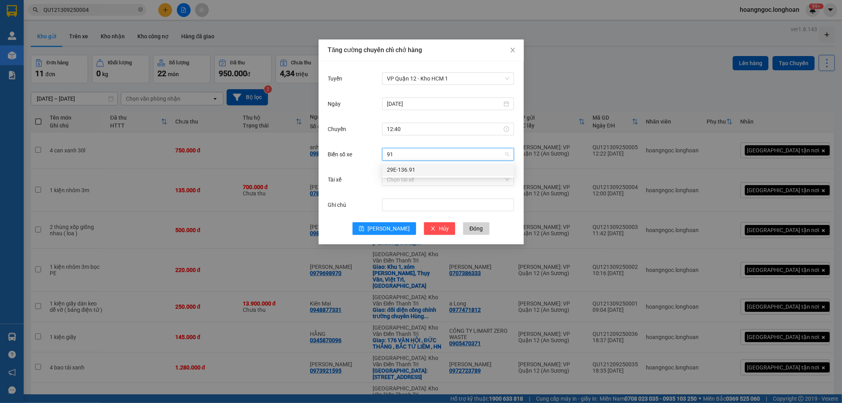
click at [432, 169] on div "29E-136.91" at bounding box center [448, 169] width 122 height 9
click at [425, 188] on div "Tài xế Chọn tài xế" at bounding box center [421, 184] width 186 height 25
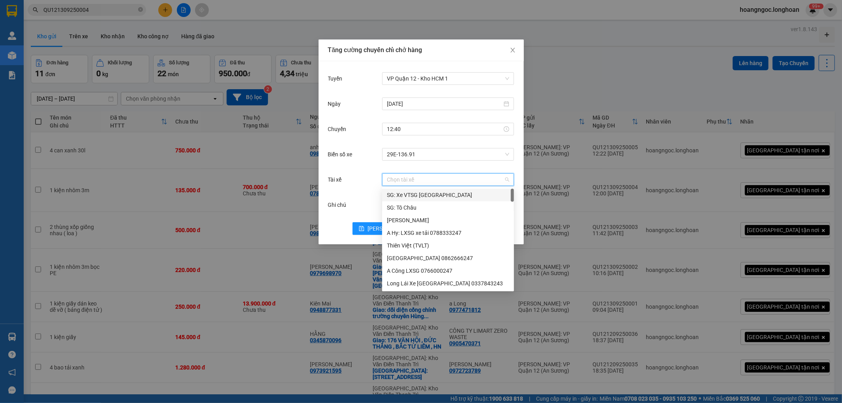
click at [427, 180] on input "Tài xế" at bounding box center [445, 180] width 117 height 12
type input "lan"
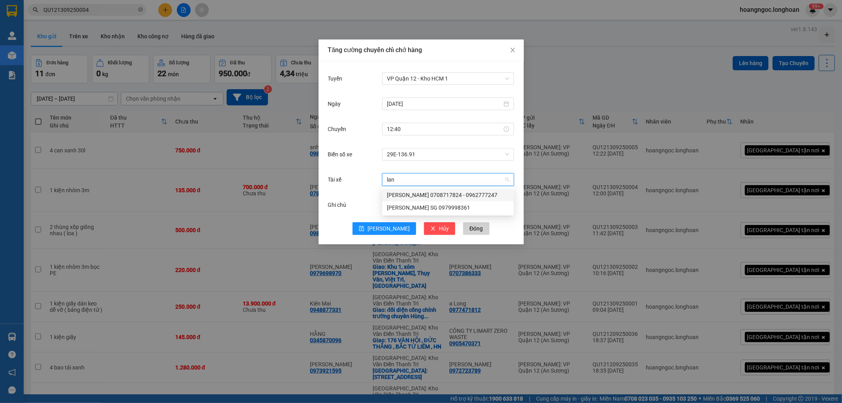
click at [427, 200] on div "[PERSON_NAME] 0708717824 - 0962777247" at bounding box center [448, 195] width 132 height 13
click at [422, 176] on span "[PERSON_NAME] 0708717824 - 0962777247" at bounding box center [448, 180] width 122 height 12
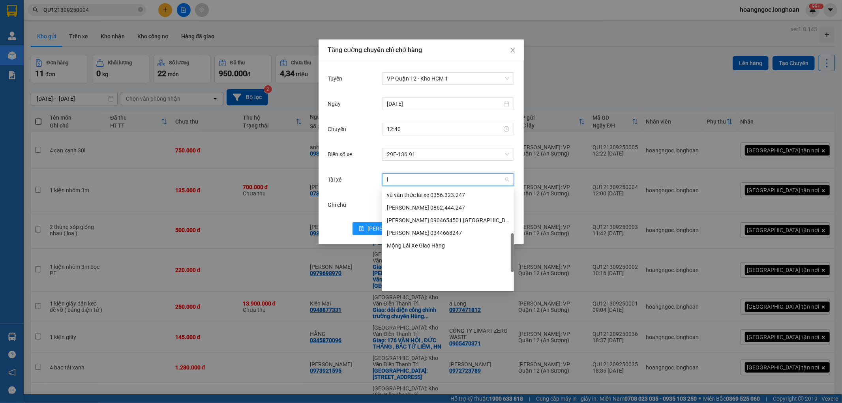
scroll to position [158, 0]
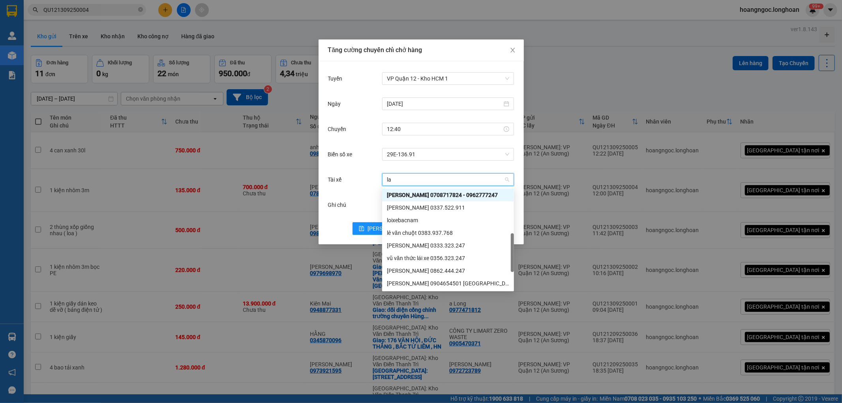
type input "lan"
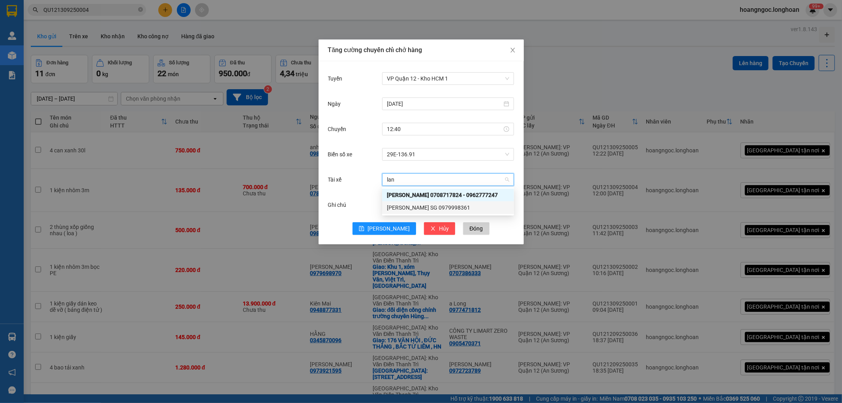
click at [400, 207] on div "[PERSON_NAME] SG 0979998361" at bounding box center [448, 207] width 122 height 9
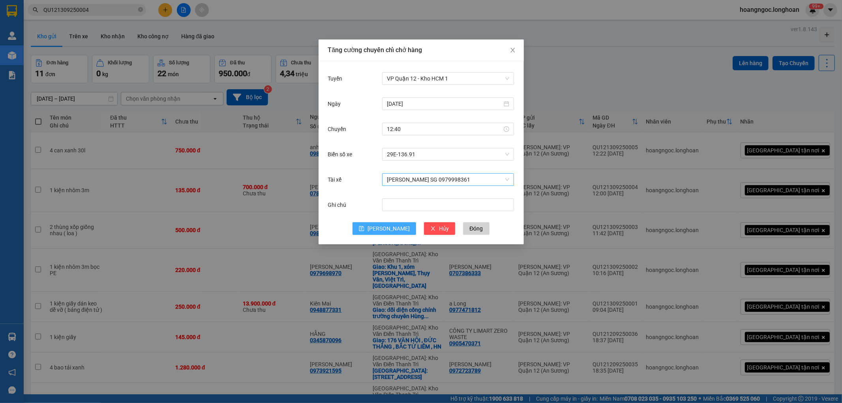
click at [395, 224] on button "[PERSON_NAME]" at bounding box center [385, 228] width 64 height 13
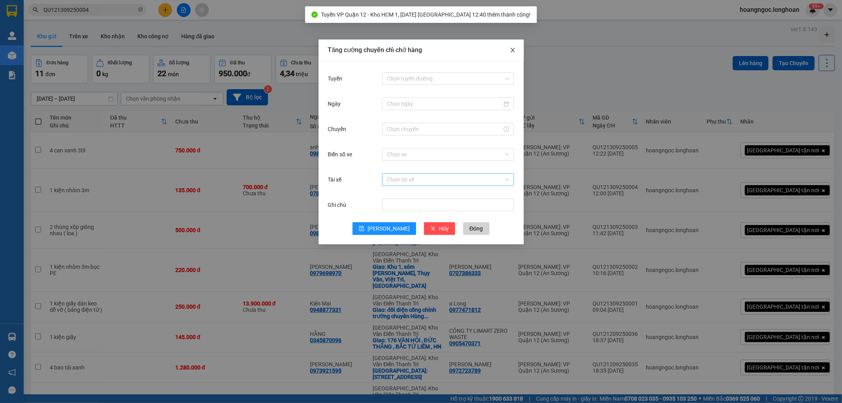
click at [512, 49] on icon "close" at bounding box center [513, 50] width 6 height 6
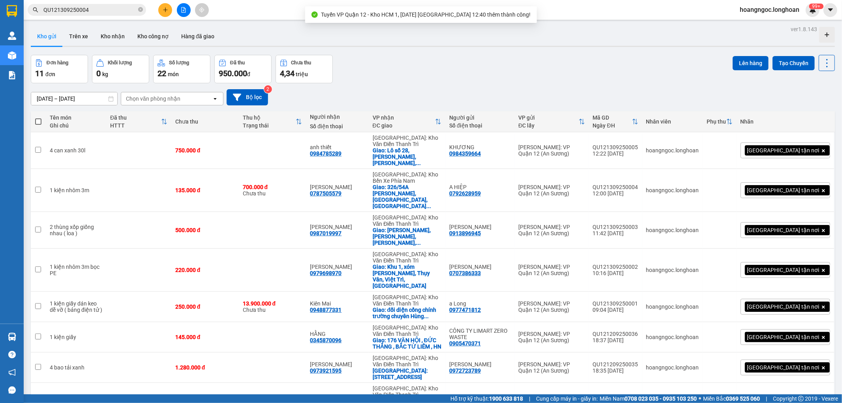
click at [41, 121] on span at bounding box center [38, 121] width 6 height 6
click at [38, 118] on input "checkbox" at bounding box center [38, 118] width 0 height 0
checkbox input "true"
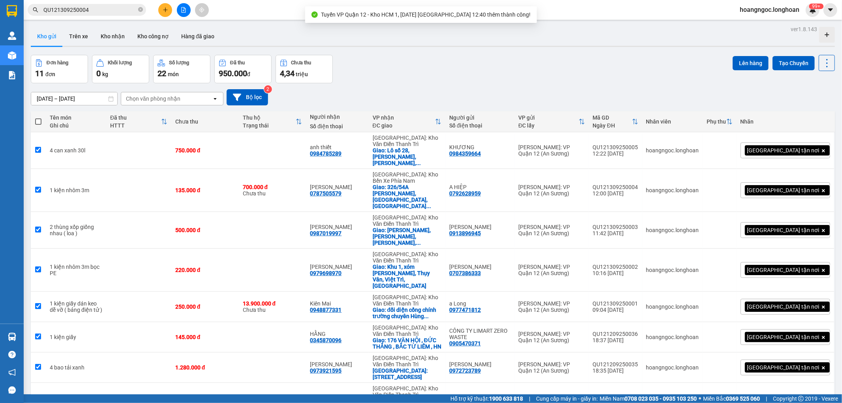
checkbox input "true"
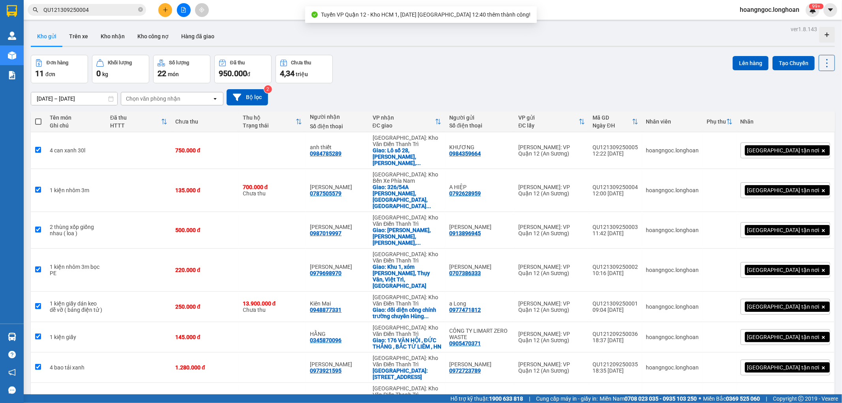
checkbox input "true"
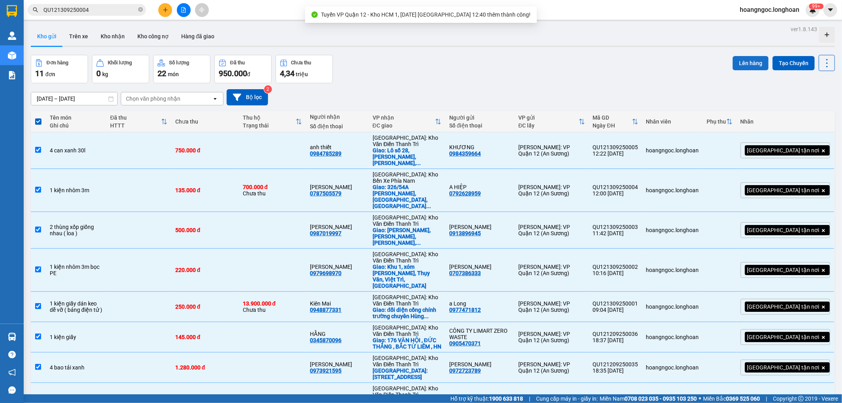
click at [736, 61] on button "Lên hàng" at bounding box center [751, 63] width 36 height 14
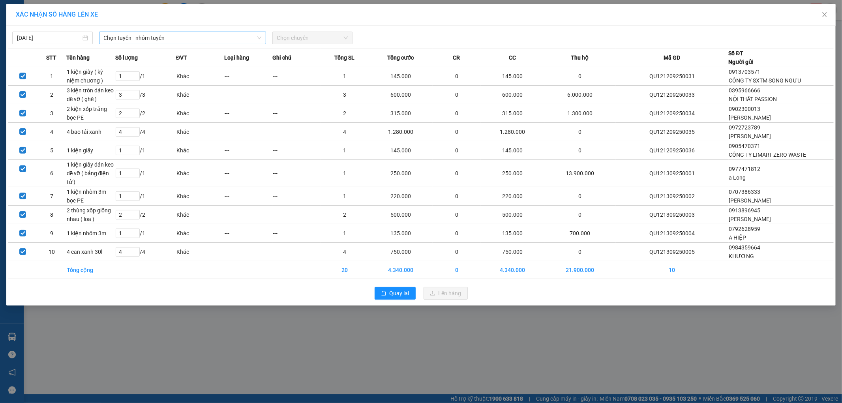
click at [171, 43] on span "Chọn tuyến - nhóm tuyến" at bounding box center [183, 38] width 158 height 12
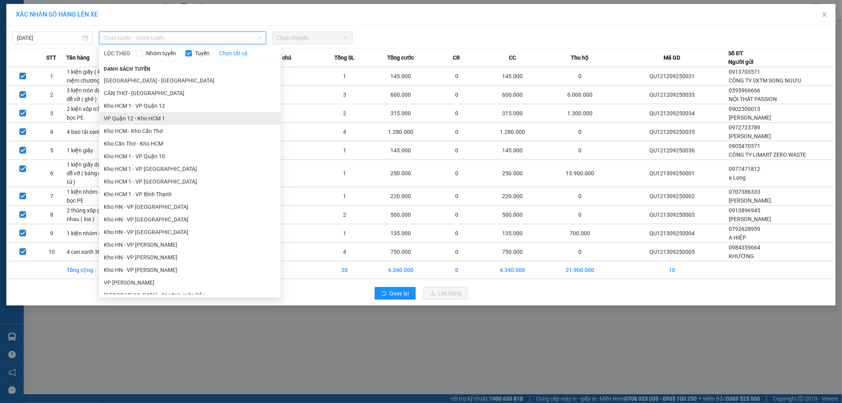
scroll to position [88, 0]
click at [159, 116] on li "VP Quận 12 - Kho HCM 1" at bounding box center [190, 118] width 182 height 13
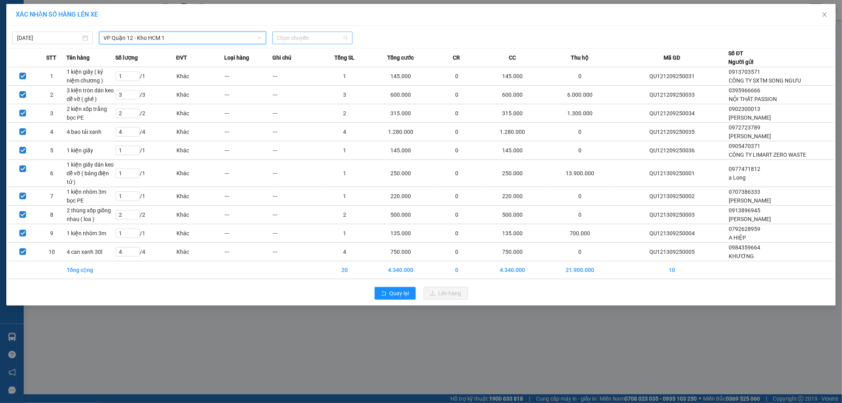
click at [310, 39] on span "Chọn chuyến" at bounding box center [312, 38] width 71 height 12
click at [307, 64] on div "12:40 (TC) - 29E-136.91" at bounding box center [308, 66] width 62 height 9
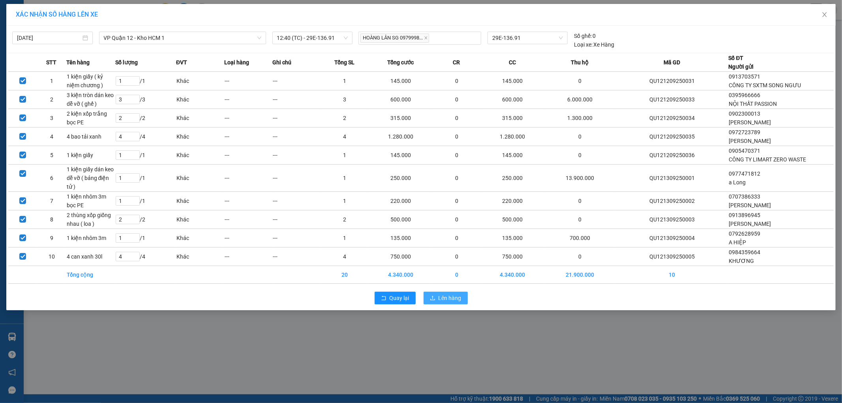
click at [440, 297] on span "Lên hàng" at bounding box center [450, 298] width 23 height 9
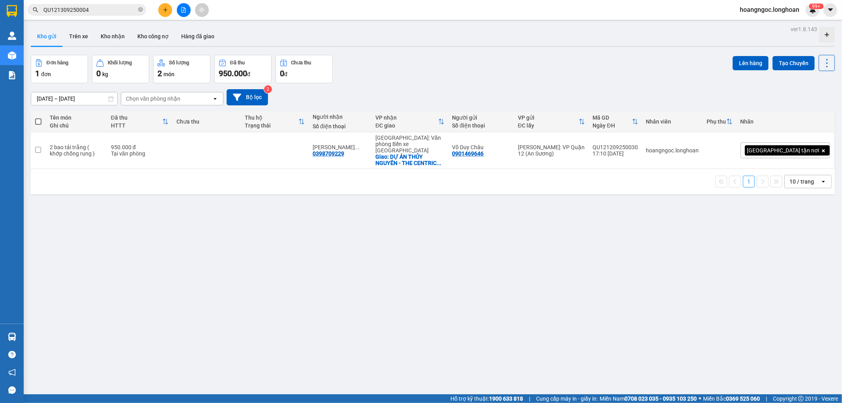
click at [39, 123] on span at bounding box center [38, 121] width 6 height 6
click at [38, 118] on input "checkbox" at bounding box center [38, 118] width 0 height 0
checkbox input "true"
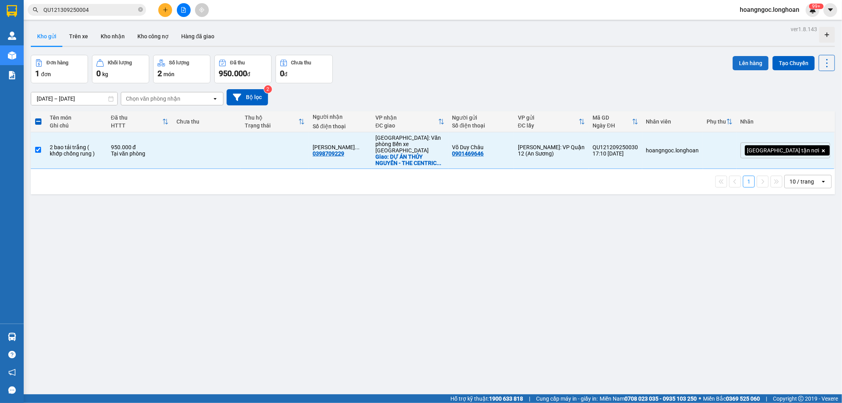
click at [735, 58] on button "Lên hàng" at bounding box center [751, 63] width 36 height 14
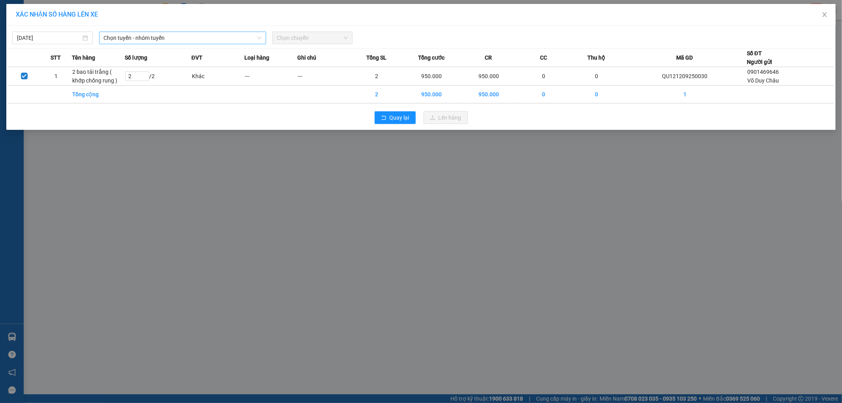
drag, startPoint x: 175, startPoint y: 39, endPoint x: 173, endPoint y: 43, distance: 5.1
click at [175, 39] on span "Chọn tuyến - nhóm tuyến" at bounding box center [183, 38] width 158 height 12
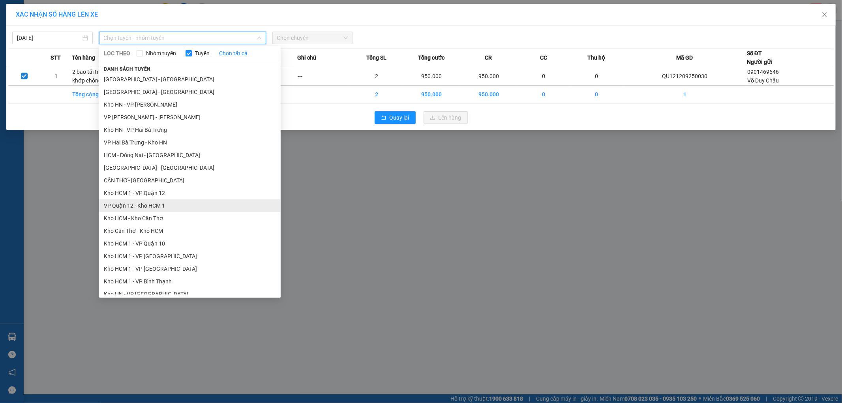
click at [148, 205] on li "VP Quận 12 - Kho HCM 1" at bounding box center [190, 205] width 182 height 13
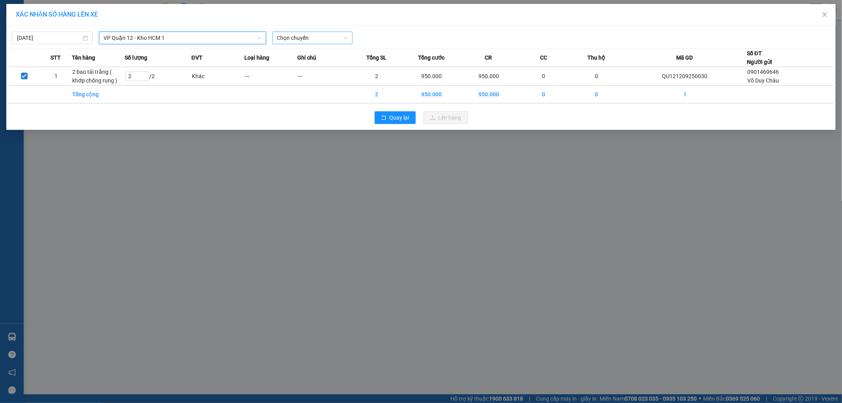
click at [308, 36] on span "Chọn chuyến" at bounding box center [312, 38] width 71 height 12
click at [298, 70] on div "12:40 (TC) - 29E-136.91" at bounding box center [308, 66] width 62 height 9
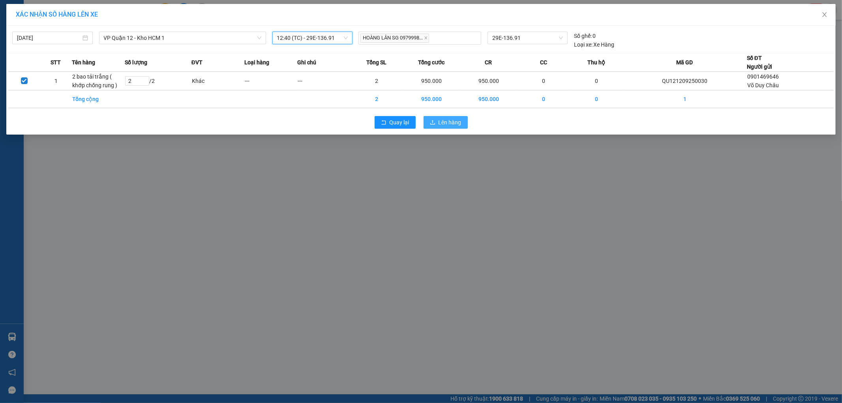
click at [448, 120] on span "Lên hàng" at bounding box center [450, 122] width 23 height 9
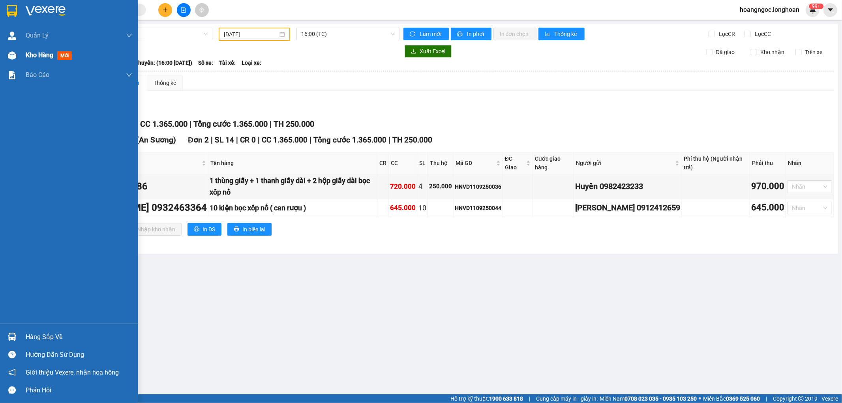
click at [36, 51] on span "Kho hàng" at bounding box center [40, 55] width 28 height 8
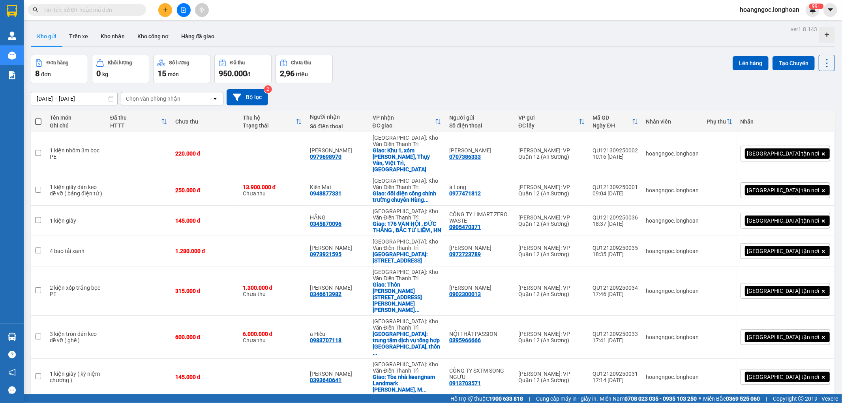
click at [104, 7] on input "text" at bounding box center [89, 10] width 93 height 9
paste input "0984359664"
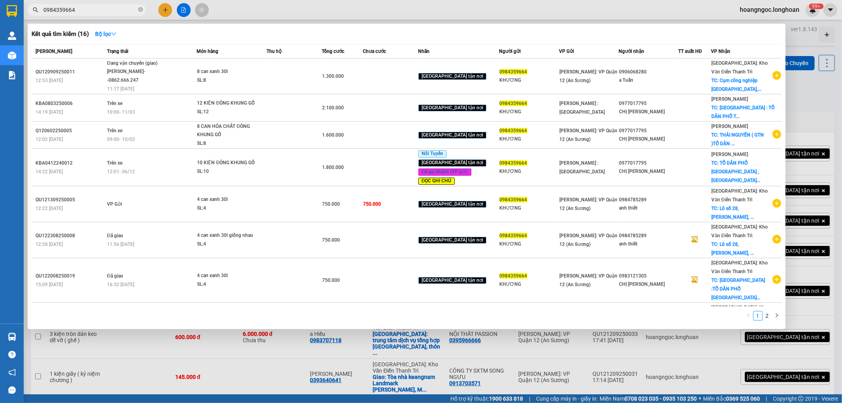
type input "0984359664"
